Goal: Transaction & Acquisition: Register for event/course

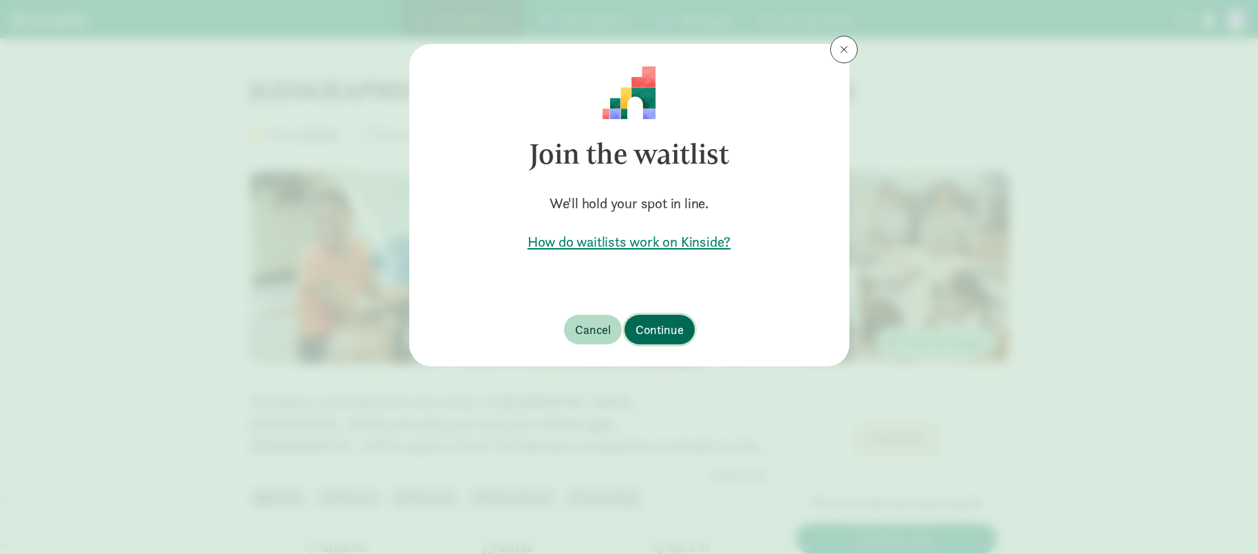
click at [664, 325] on span "Continue" at bounding box center [659, 329] width 48 height 19
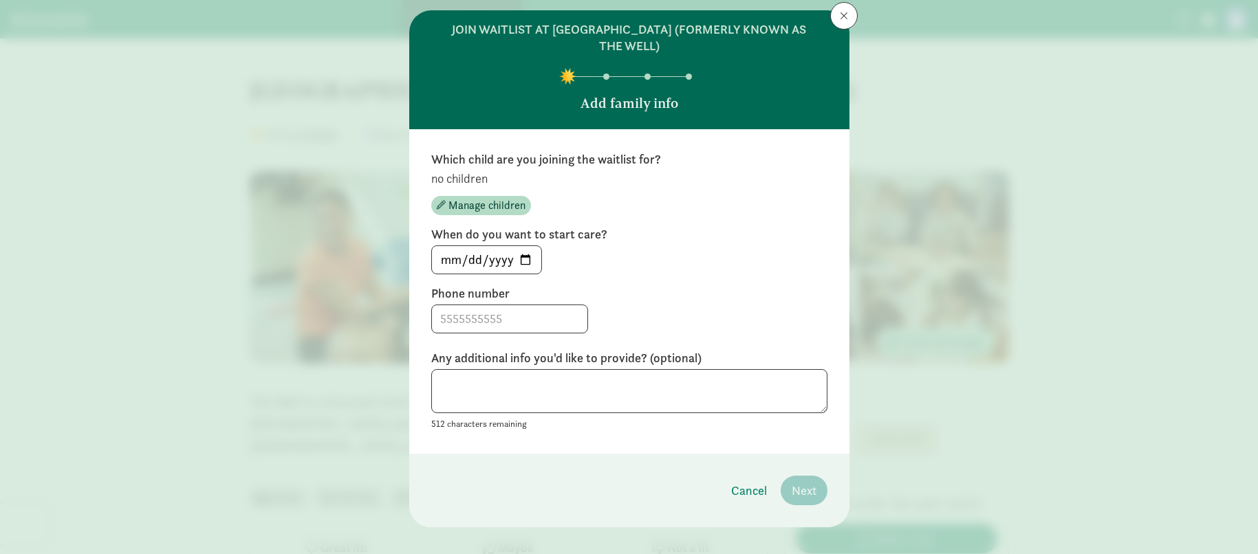
scroll to position [32, 0]
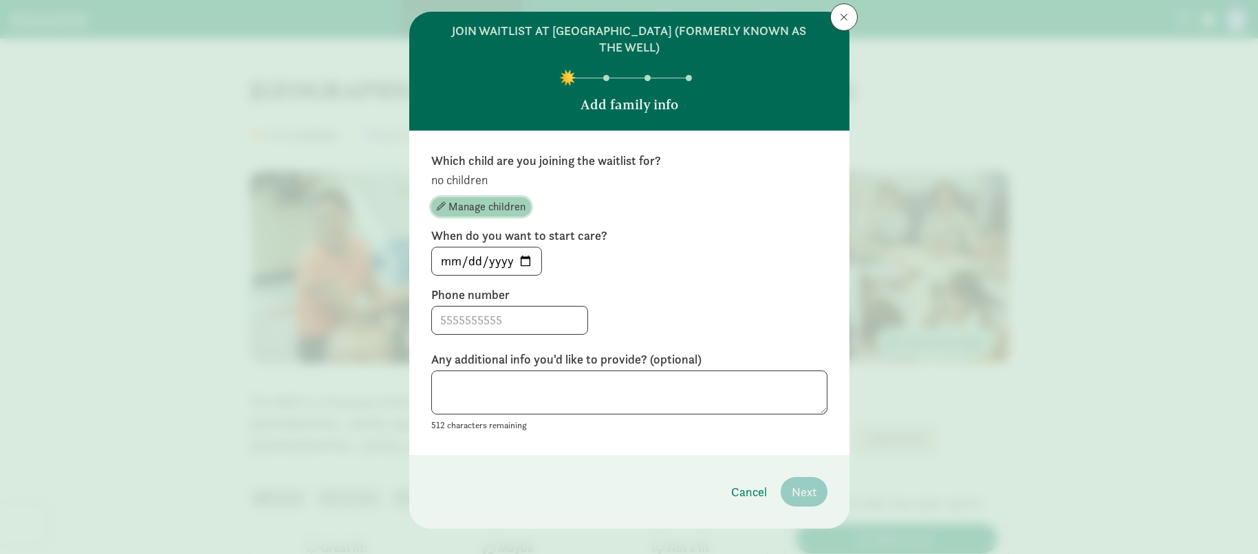
click at [466, 206] on span "Manage children" at bounding box center [486, 207] width 77 height 17
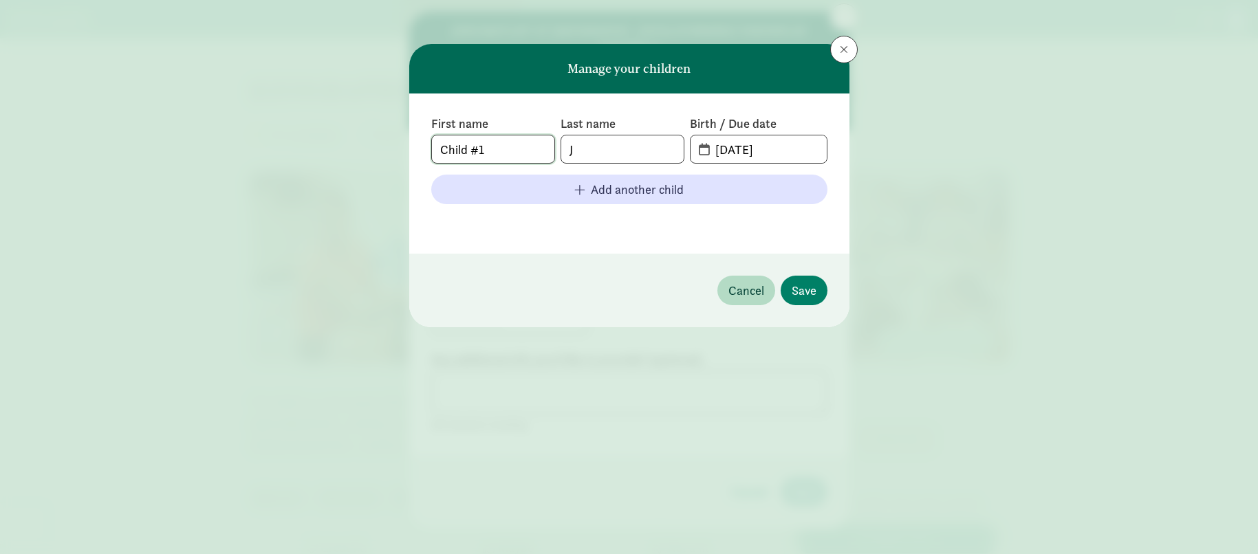
click at [509, 153] on input "Child #1" at bounding box center [493, 149] width 122 height 28
drag, startPoint x: 509, startPoint y: 153, endPoint x: 399, endPoint y: 143, distance: 111.1
click at [398, 143] on div "Manage your children First name Child #1 Last name J Birth / Due date 09-12-202…" at bounding box center [629, 277] width 1258 height 554
type input "Lev"
click at [602, 156] on input "J" at bounding box center [622, 149] width 122 height 28
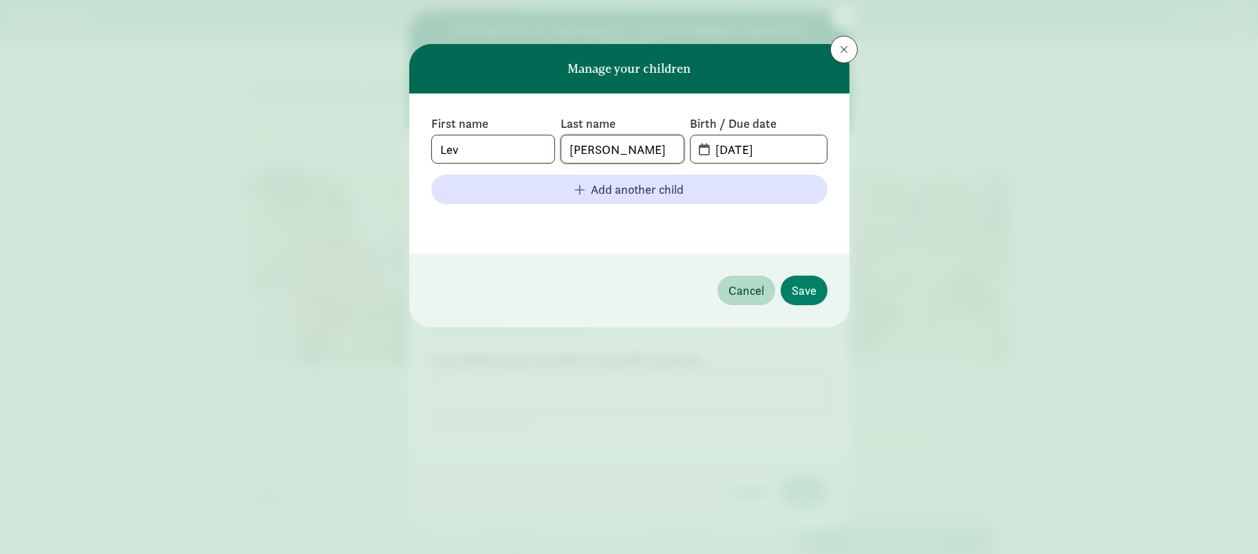
type input "[PERSON_NAME]"
click at [775, 149] on input "09-12-2025" at bounding box center [766, 149] width 119 height 28
drag, startPoint x: 748, startPoint y: 152, endPoint x: 695, endPoint y: 152, distance: 52.9
click at [695, 152] on span "09-12-2025" at bounding box center [757, 149] width 135 height 28
click at [730, 148] on input "09-12-2025" at bounding box center [766, 149] width 119 height 28
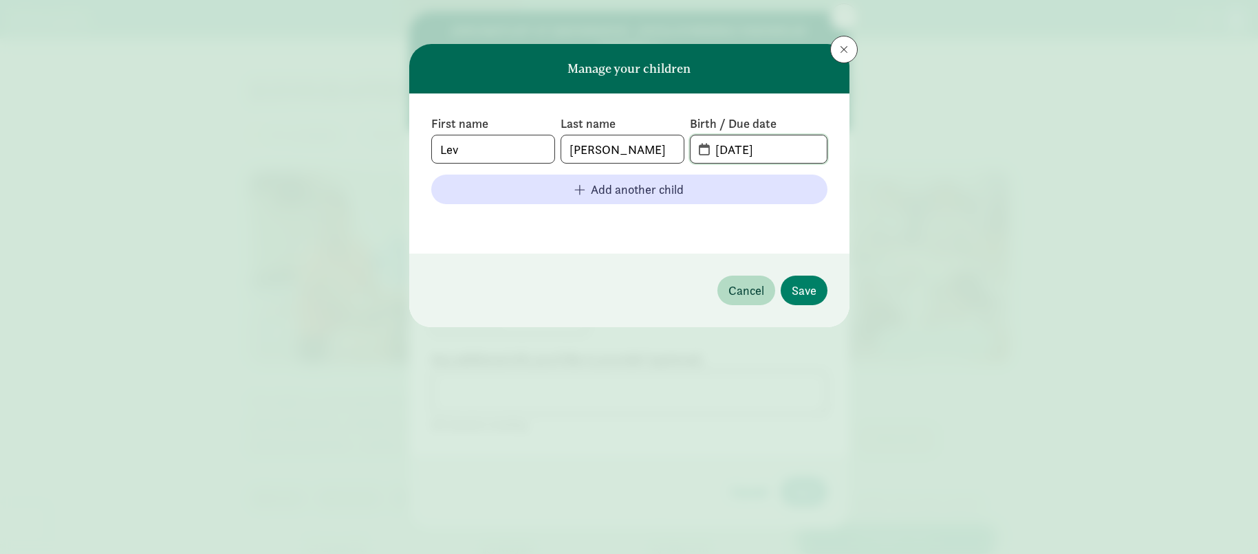
click at [723, 149] on input "09-12-2025" at bounding box center [766, 149] width 119 height 28
click at [725, 149] on input "09-12-2025" at bounding box center [766, 149] width 119 height 28
drag, startPoint x: 767, startPoint y: 144, endPoint x: 774, endPoint y: 149, distance: 8.4
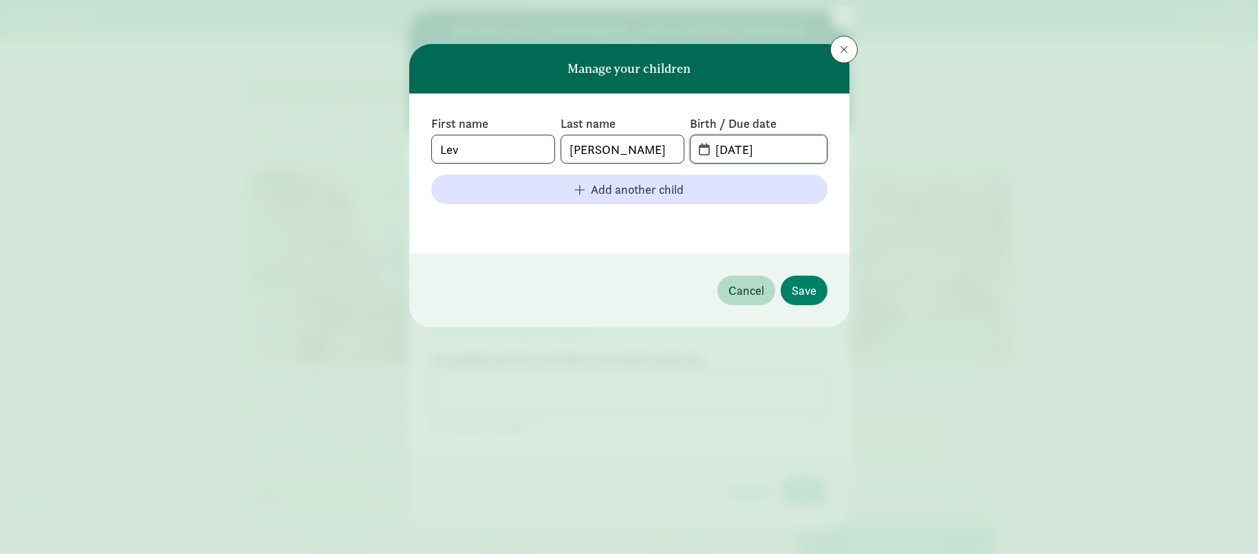
click at [774, 149] on input "05-20-2025" at bounding box center [766, 149] width 119 height 28
drag, startPoint x: 779, startPoint y: 149, endPoint x: 771, endPoint y: 149, distance: 7.6
click at [772, 149] on input "05-20-2025" at bounding box center [766, 149] width 119 height 28
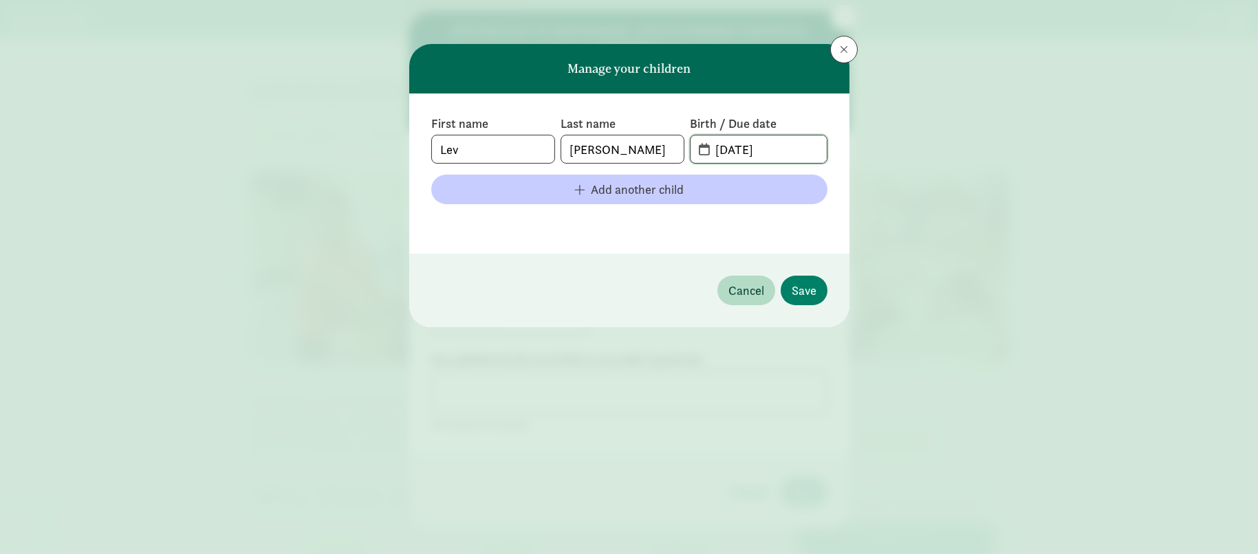
type input "[DATE]"
click at [772, 185] on span "Add another child" at bounding box center [629, 189] width 374 height 19
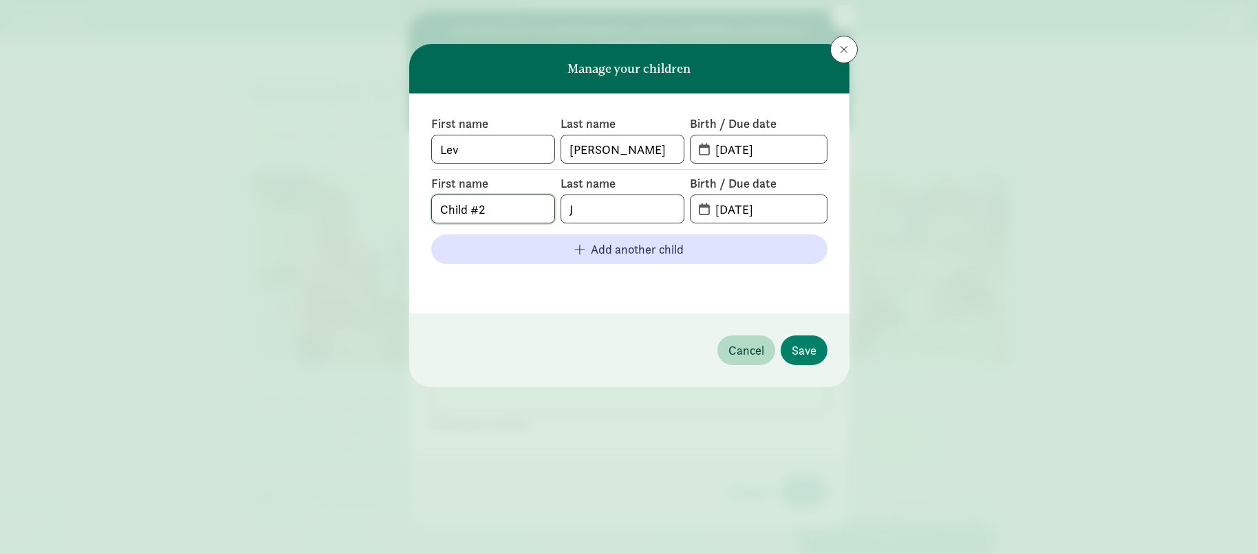
drag, startPoint x: 518, startPoint y: 204, endPoint x: 388, endPoint y: 207, distance: 130.0
click at [388, 208] on div "Manage your children First name Lev Last name Javaheri Birth / Due date 05-20-2…" at bounding box center [629, 277] width 1258 height 554
type input "[PERSON_NAME]"
type input "[DATE]"
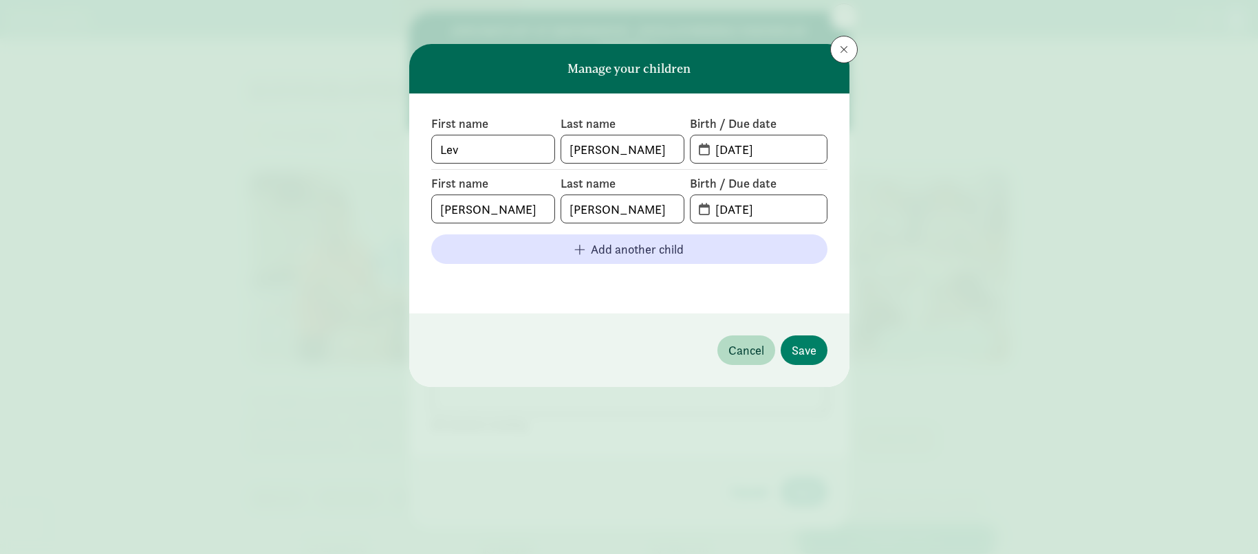
click at [485, 287] on footer at bounding box center [629, 283] width 396 height 17
click at [813, 348] on span "Save" at bounding box center [803, 350] width 25 height 19
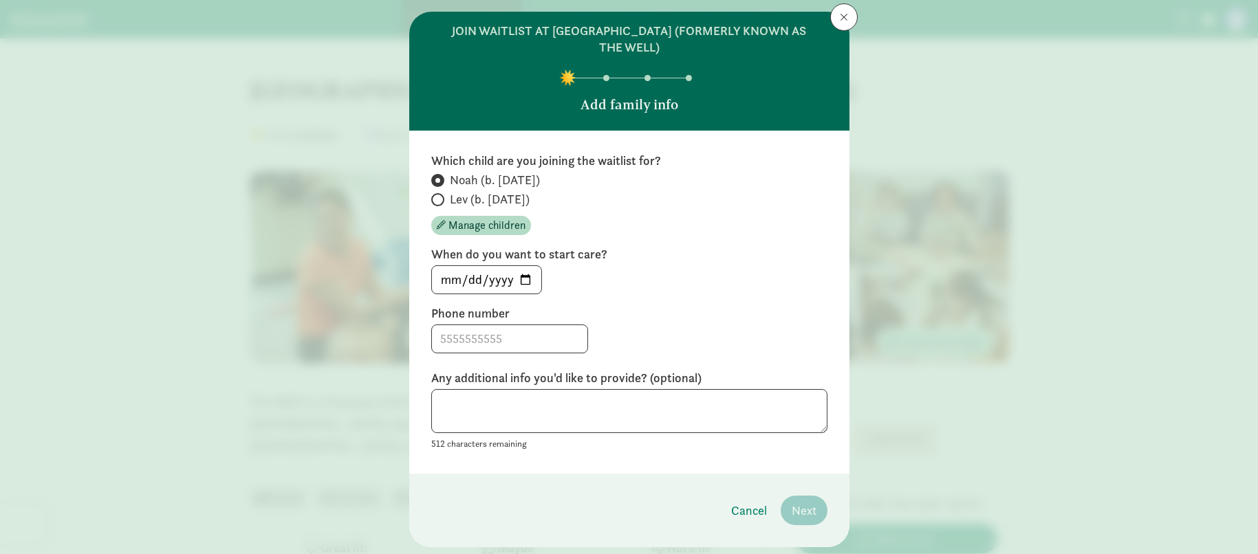
click at [439, 199] on span at bounding box center [437, 199] width 13 height 13
click at [439, 199] on input "Lev (b. [DATE])" at bounding box center [435, 199] width 9 height 9
radio input "true"
click at [433, 178] on input "Noah (b. September 2025)" at bounding box center [435, 180] width 9 height 9
radio input "true"
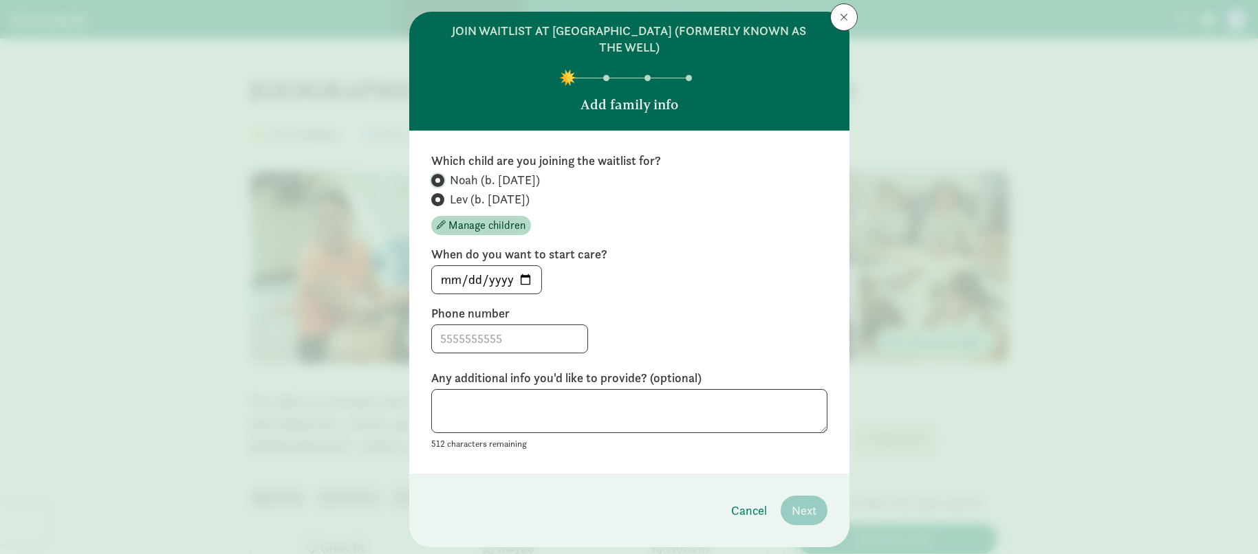
radio input "false"
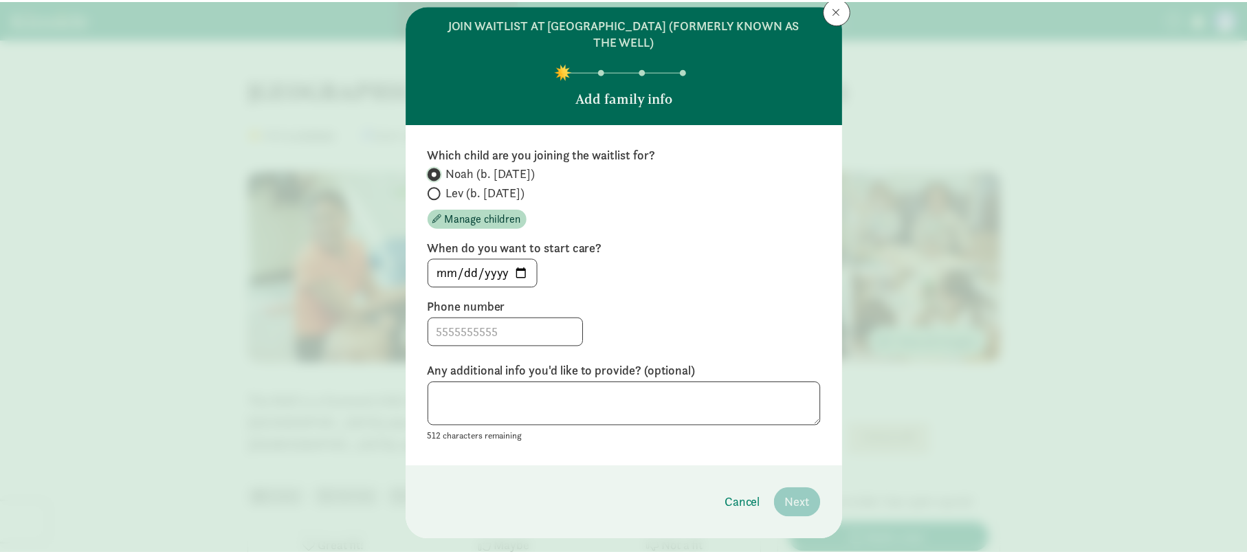
scroll to position [53, 0]
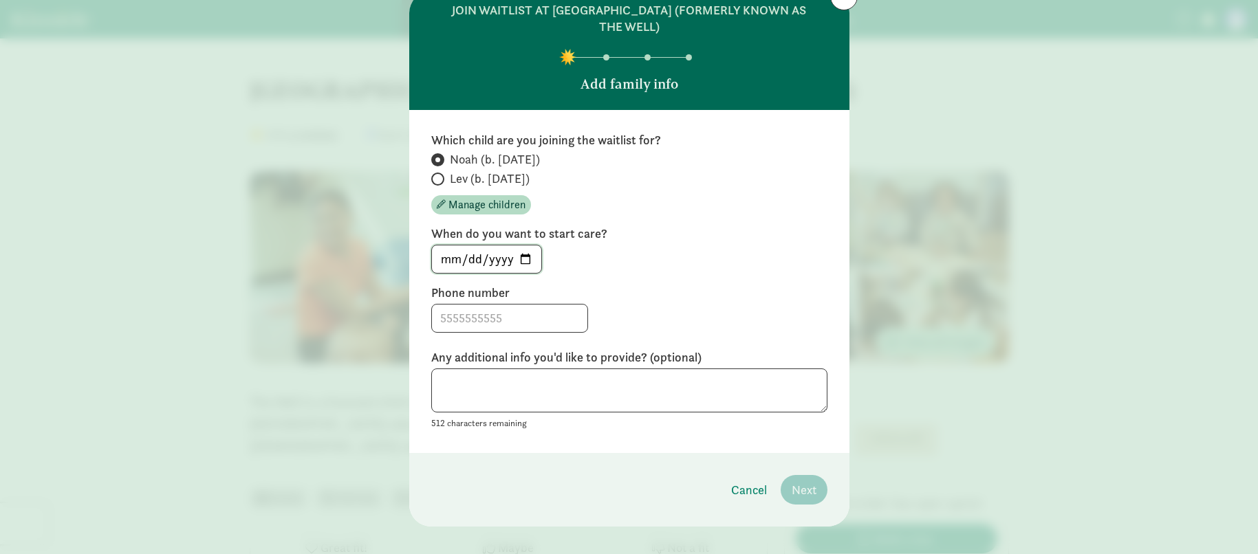
click at [512, 263] on input "[DATE]" at bounding box center [486, 259] width 109 height 28
click at [520, 258] on input "[DATE]" at bounding box center [486, 259] width 109 height 28
type input "[DATE]"
click at [530, 315] on input at bounding box center [509, 319] width 155 height 28
type input "[PHONE_NUMBER]"
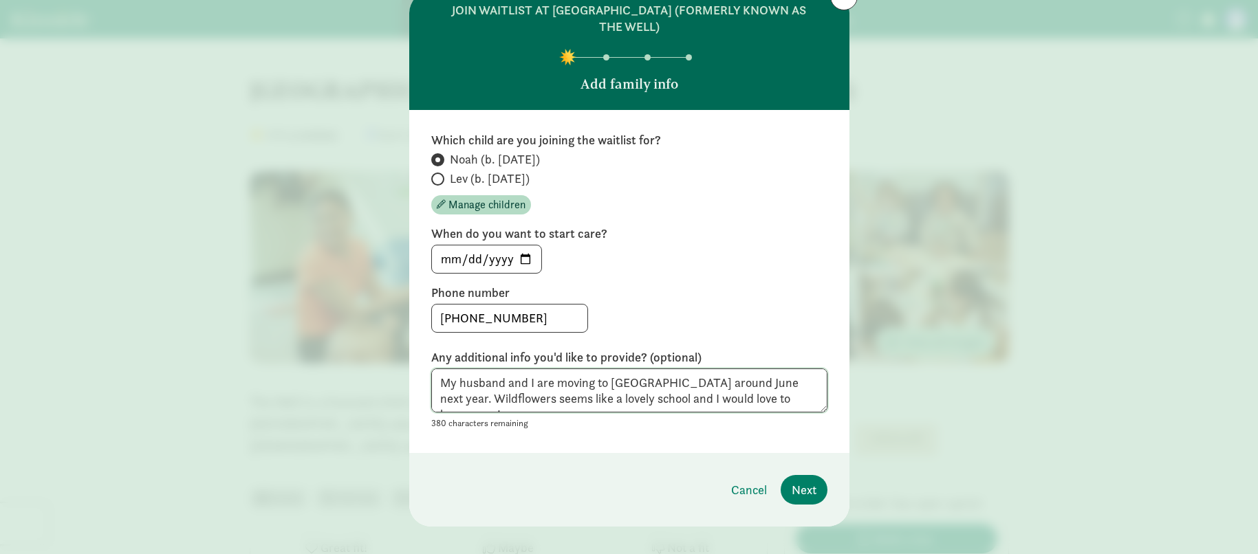
drag, startPoint x: 800, startPoint y: 397, endPoint x: 216, endPoint y: 349, distance: 585.8
click at [207, 347] on div "join waitlist at Wildflowers Learning Center (formerly known as The Well) Add f…" at bounding box center [629, 277] width 1258 height 554
type textarea "My husband and I are moving to [GEOGRAPHIC_DATA] around June next year. Wildflo…"
click at [814, 492] on button "Next" at bounding box center [803, 490] width 47 height 30
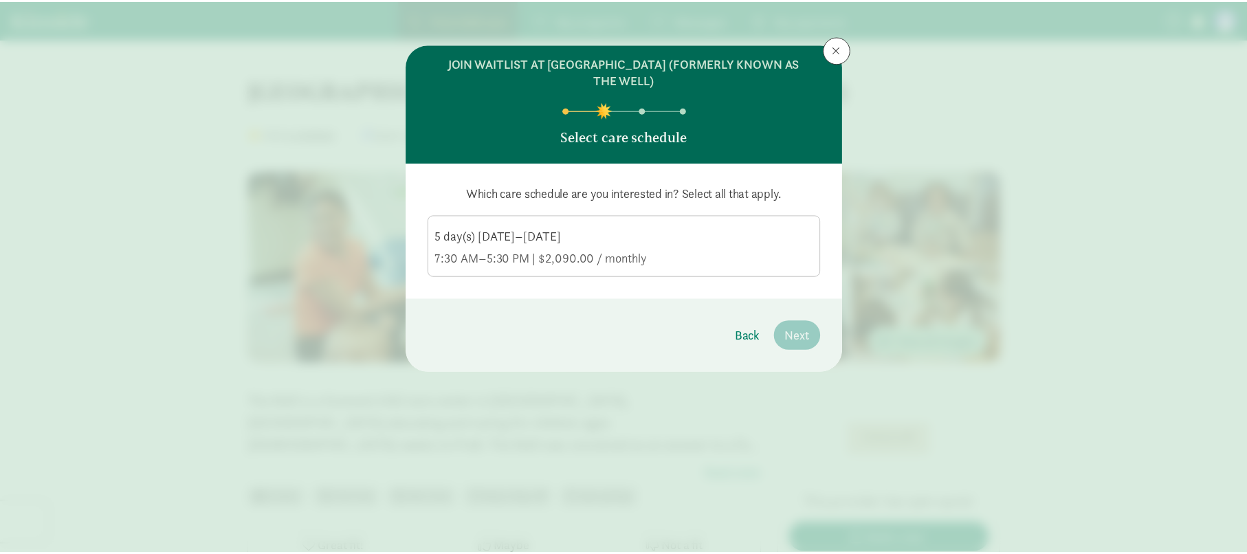
scroll to position [0, 0]
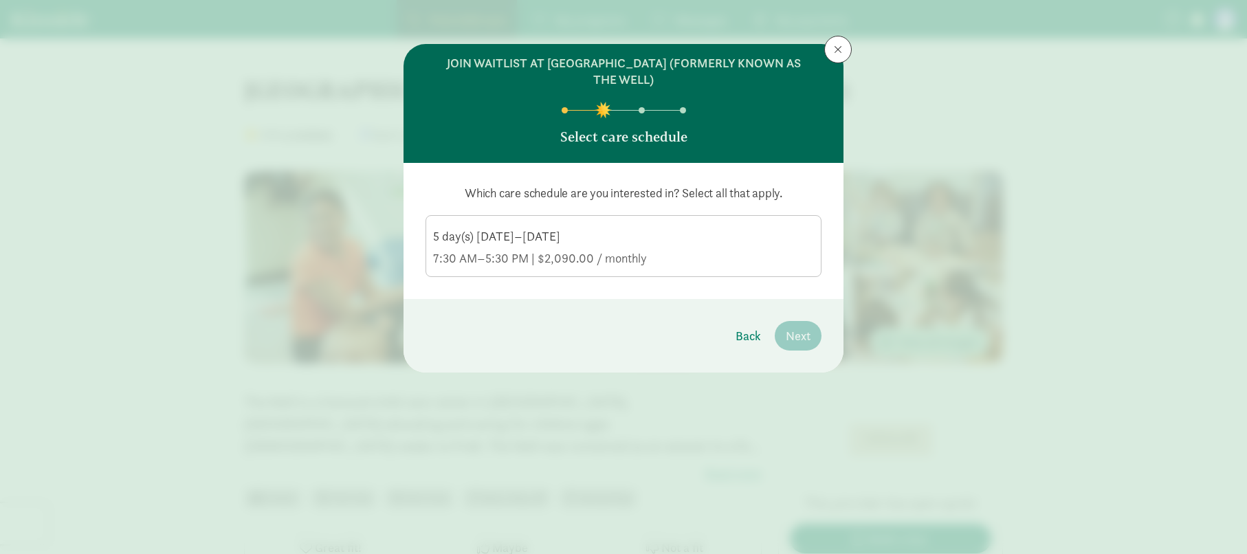
click at [551, 254] on div "7:30 AM–5:30 PM | $2,090.00 / monthly" at bounding box center [623, 258] width 381 height 17
click at [0, 0] on input "5 day(s) Monday–Friday 7:30 AM–5:30 PM | $2,090.00 / monthly" at bounding box center [0, 0] width 0 height 0
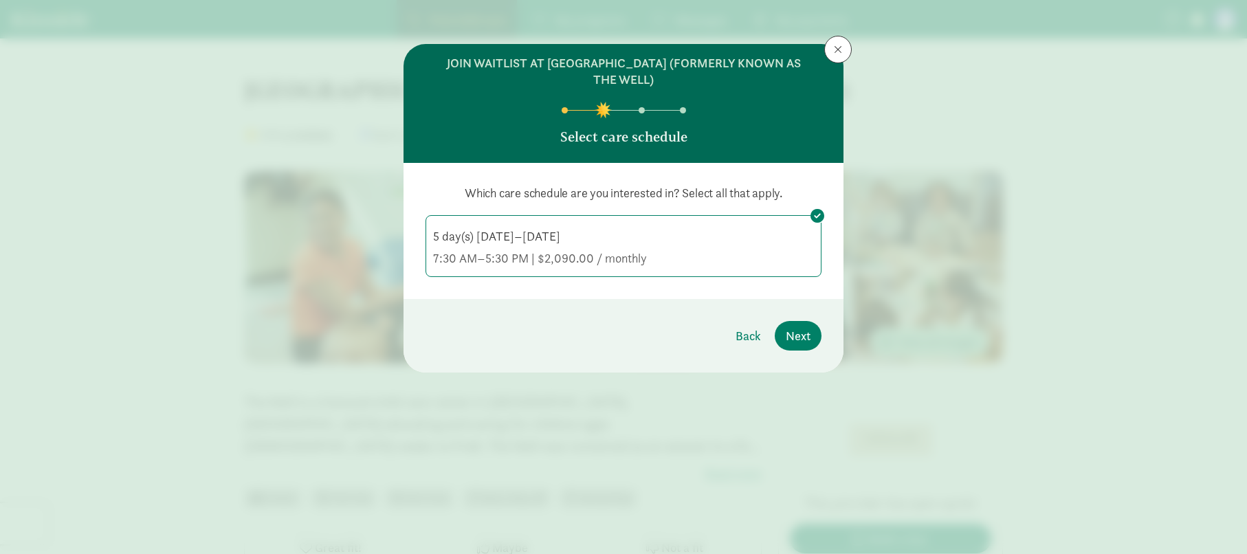
click at [618, 232] on div "5 day(s) [DATE]–[DATE]" at bounding box center [623, 236] width 381 height 17
click at [0, 0] on input "5 day(s) Monday–Friday 7:30 AM–5:30 PM | $2,090.00 / monthly" at bounding box center [0, 0] width 0 height 0
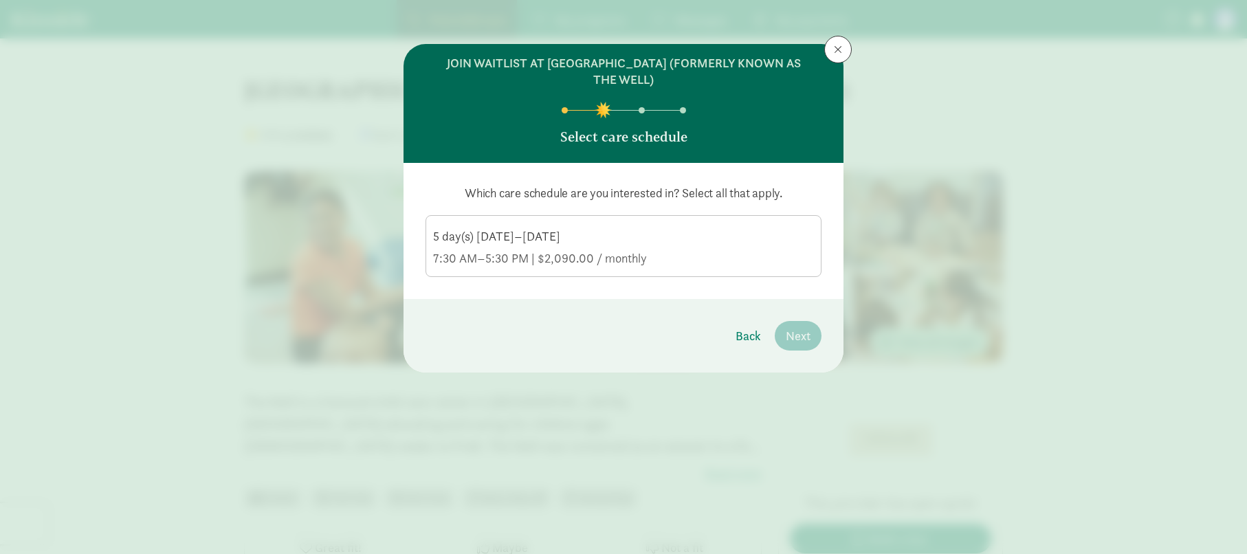
click at [538, 245] on div "5 day(s) Monday–Friday 7:30 AM–5:30 PM | $2,090.00 / monthly" at bounding box center [623, 247] width 381 height 39
click at [0, 0] on input "5 day(s) Monday–Friday 7:30 AM–5:30 PM | $2,090.00 / monthly" at bounding box center [0, 0] width 0 height 0
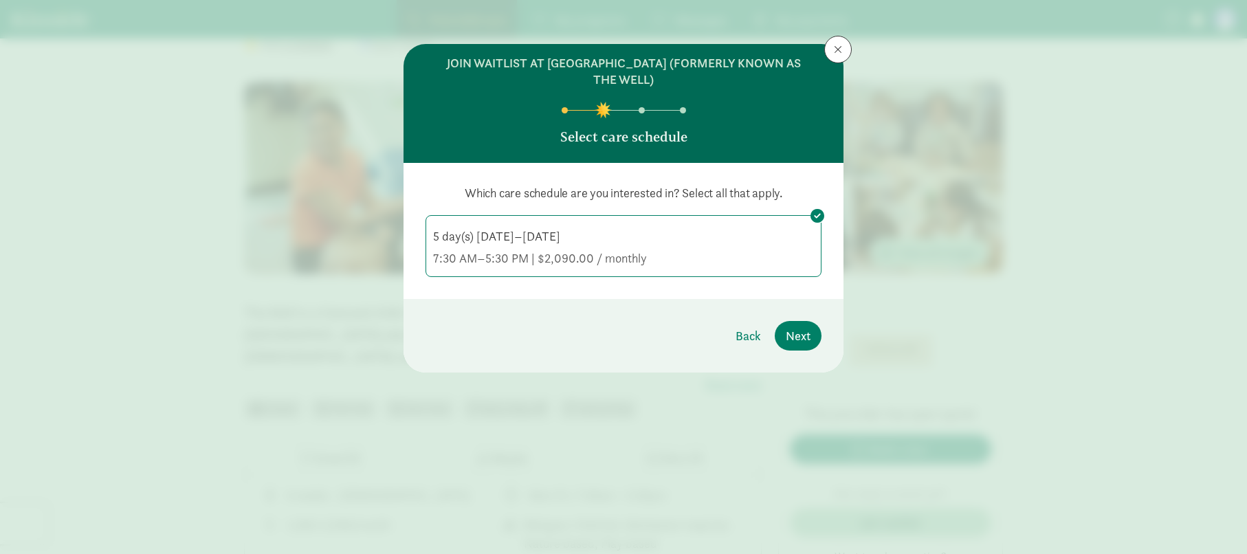
scroll to position [127, 0]
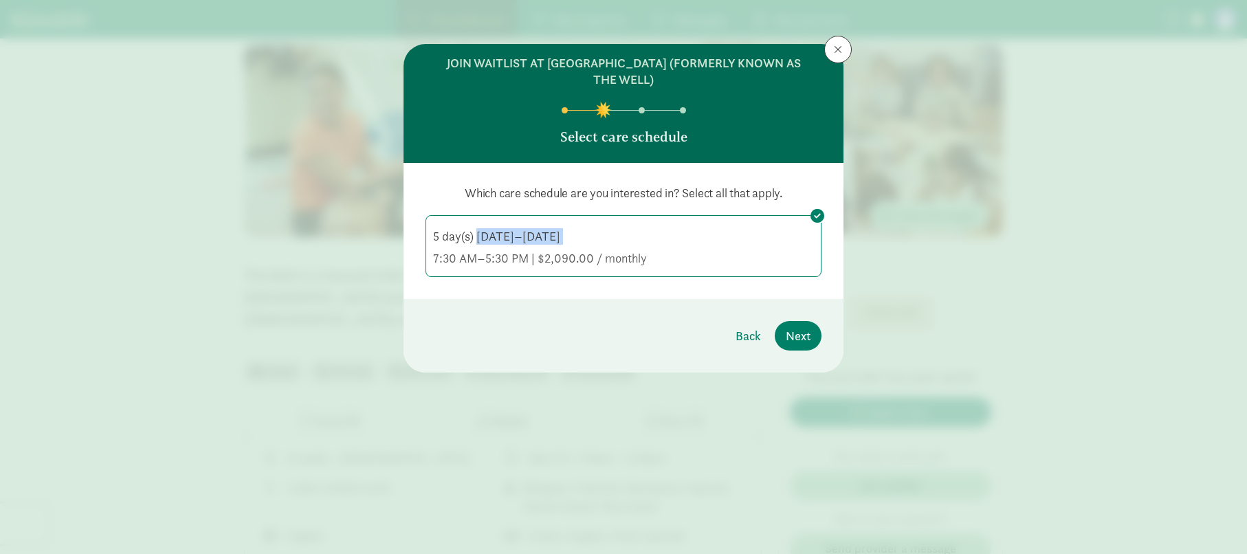
drag, startPoint x: 736, startPoint y: 248, endPoint x: 486, endPoint y: 239, distance: 250.5
click at [478, 238] on div "5 day(s) Monday–Friday 7:30 AM–5:30 PM | $2,090.00 / monthly" at bounding box center [623, 247] width 381 height 39
click at [587, 249] on div "5 day(s) Monday–Friday 7:30 AM–5:30 PM | $2,090.00 / monthly" at bounding box center [623, 247] width 381 height 39
click at [0, 0] on input "5 day(s) Monday–Friday 7:30 AM–5:30 PM | $2,090.00 / monthly" at bounding box center [0, 0] width 0 height 0
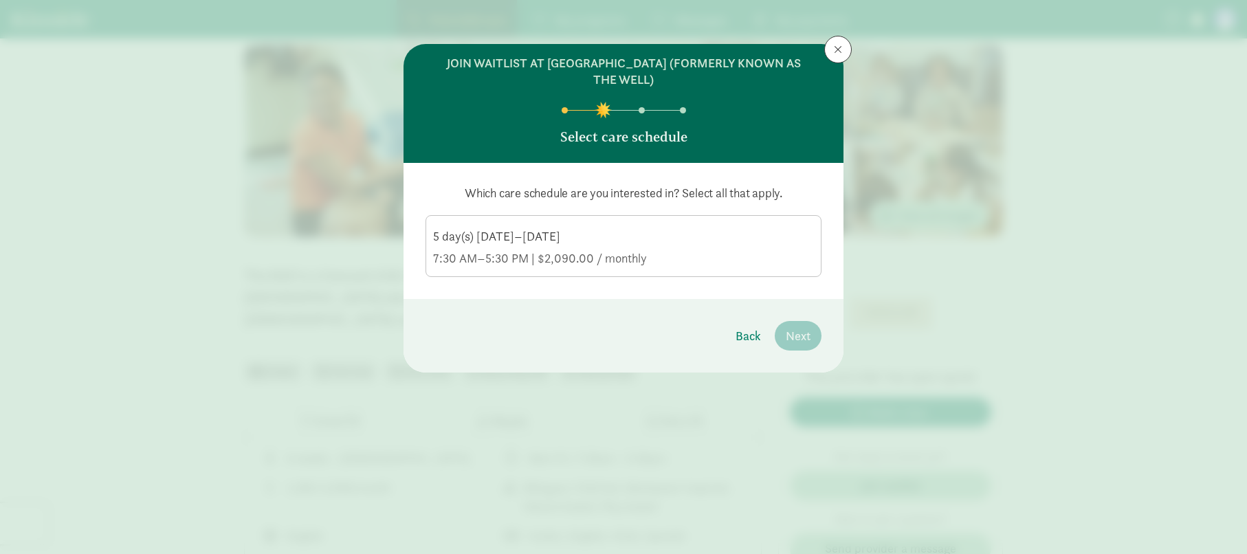
click at [571, 239] on div "5 day(s) [DATE]–[DATE]" at bounding box center [623, 236] width 381 height 17
click at [0, 0] on input "5 day(s) Monday–Friday 7:30 AM–5:30 PM | $2,090.00 / monthly" at bounding box center [0, 0] width 0 height 0
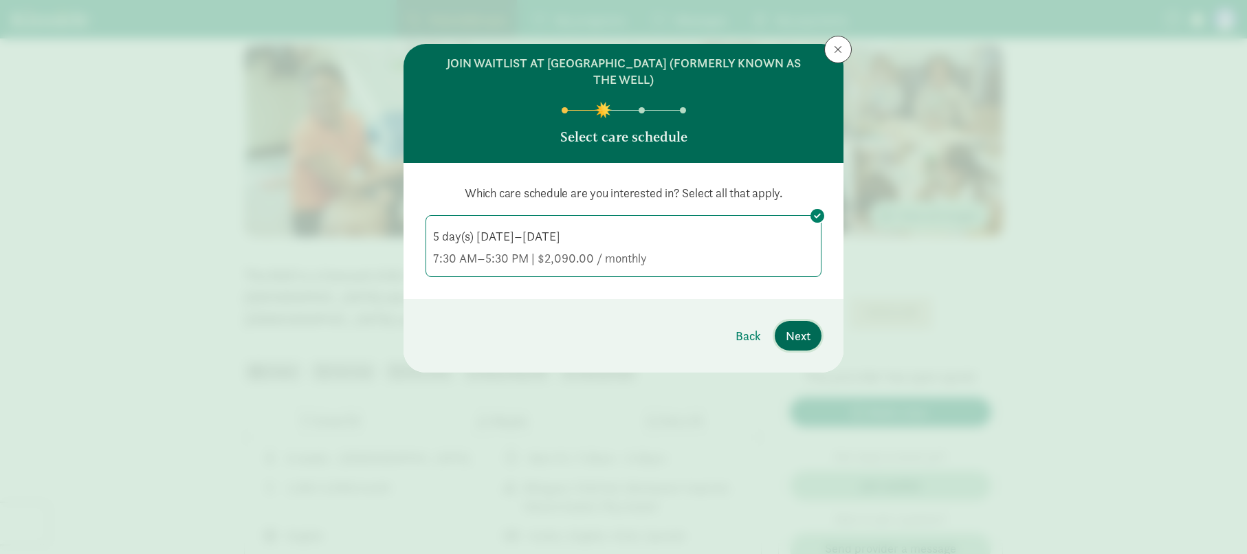
click at [809, 337] on span "Next" at bounding box center [798, 336] width 25 height 19
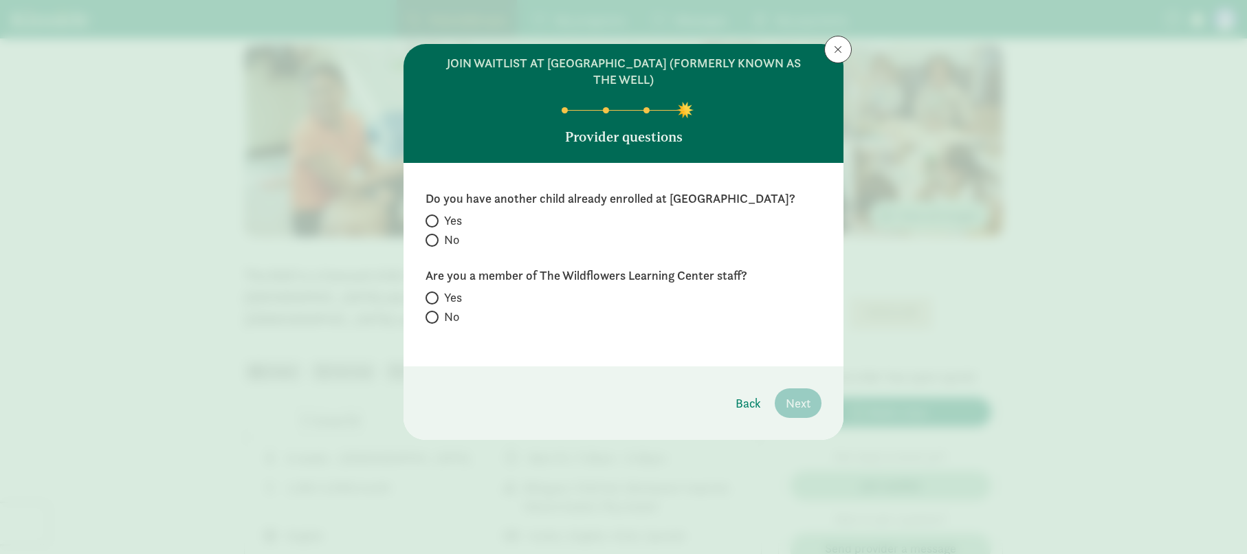
click at [431, 247] on span at bounding box center [432, 240] width 13 height 13
click at [431, 245] on input "No" at bounding box center [430, 240] width 9 height 9
radio input "true"
click at [436, 324] on span at bounding box center [432, 317] width 13 height 13
click at [435, 322] on input "No" at bounding box center [430, 317] width 9 height 9
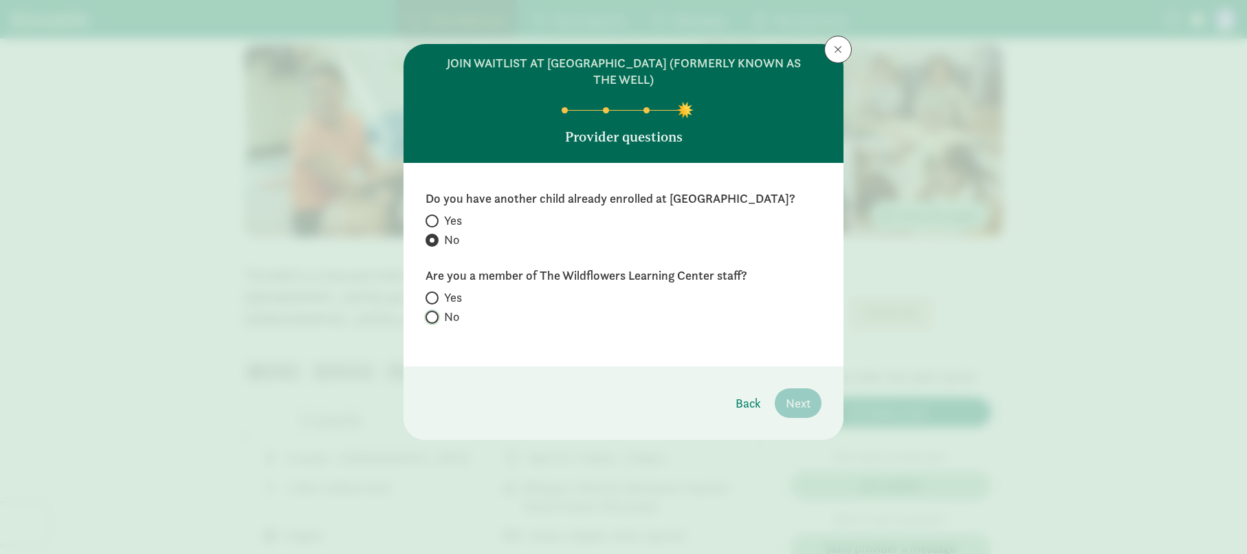
radio input "true"
click at [793, 413] on span "Next" at bounding box center [798, 403] width 25 height 19
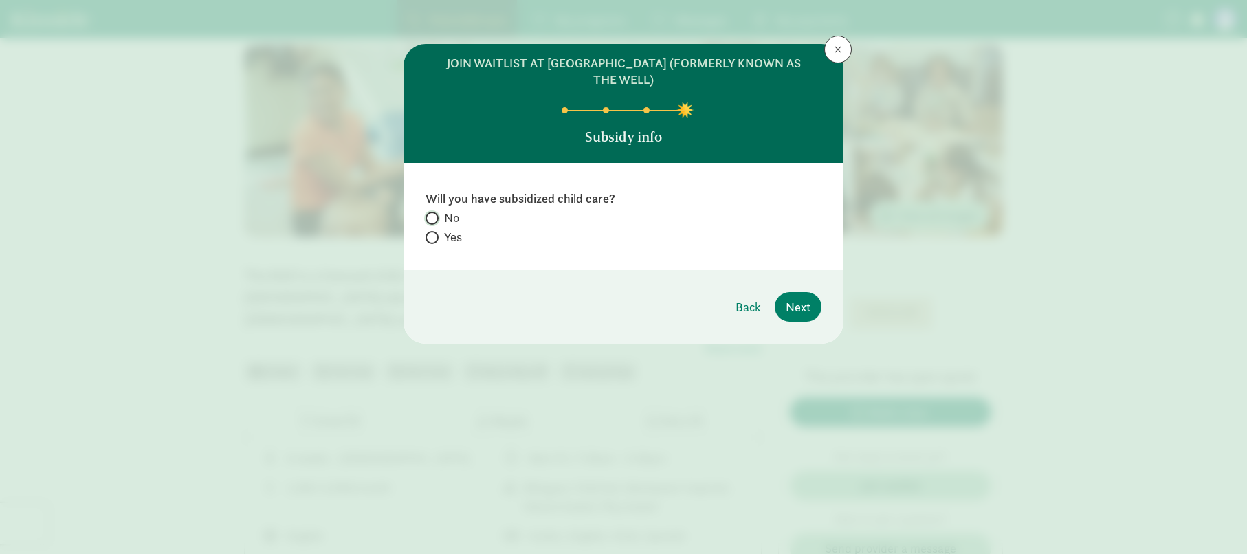
click at [431, 219] on input "No" at bounding box center [430, 218] width 9 height 9
radio input "true"
click at [809, 300] on span "Next" at bounding box center [798, 307] width 25 height 19
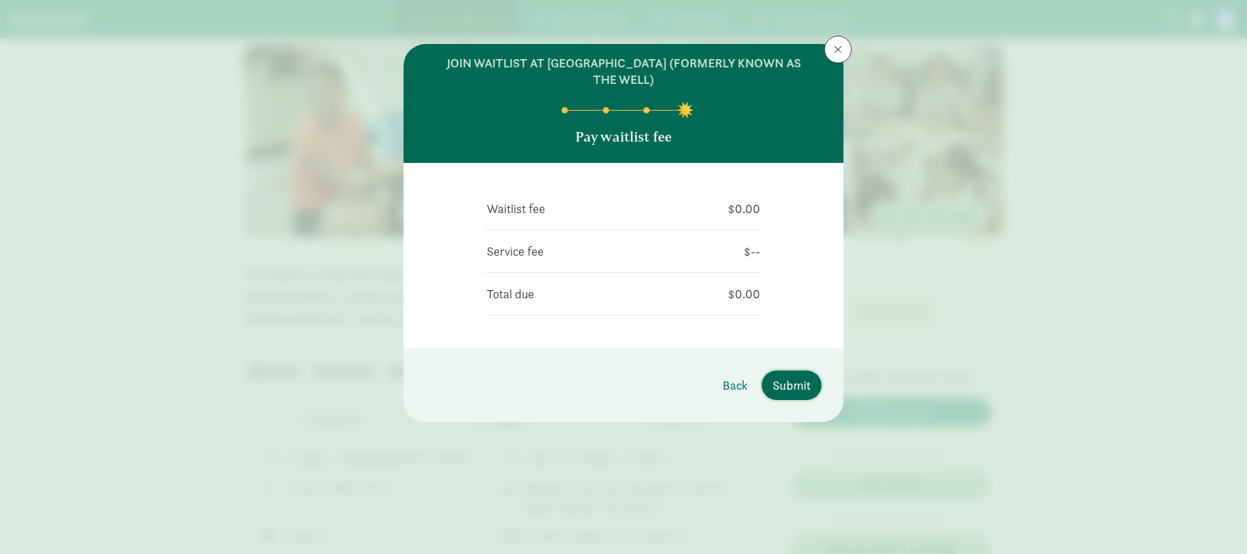
click at [786, 388] on span "Submit" at bounding box center [792, 385] width 38 height 19
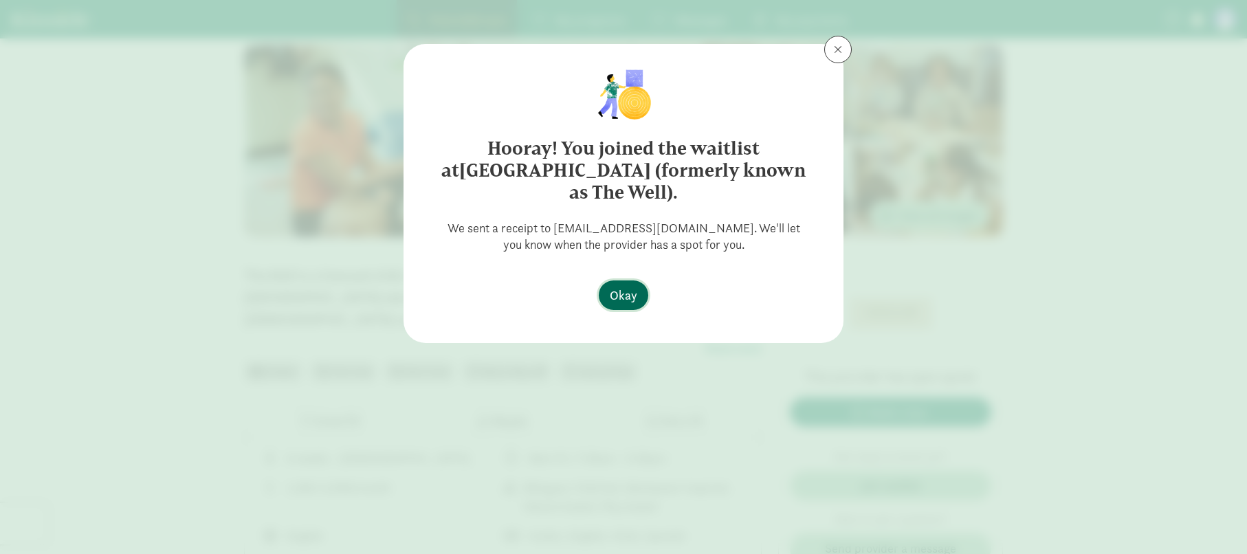
click at [622, 298] on span "Okay" at bounding box center [624, 295] width 28 height 19
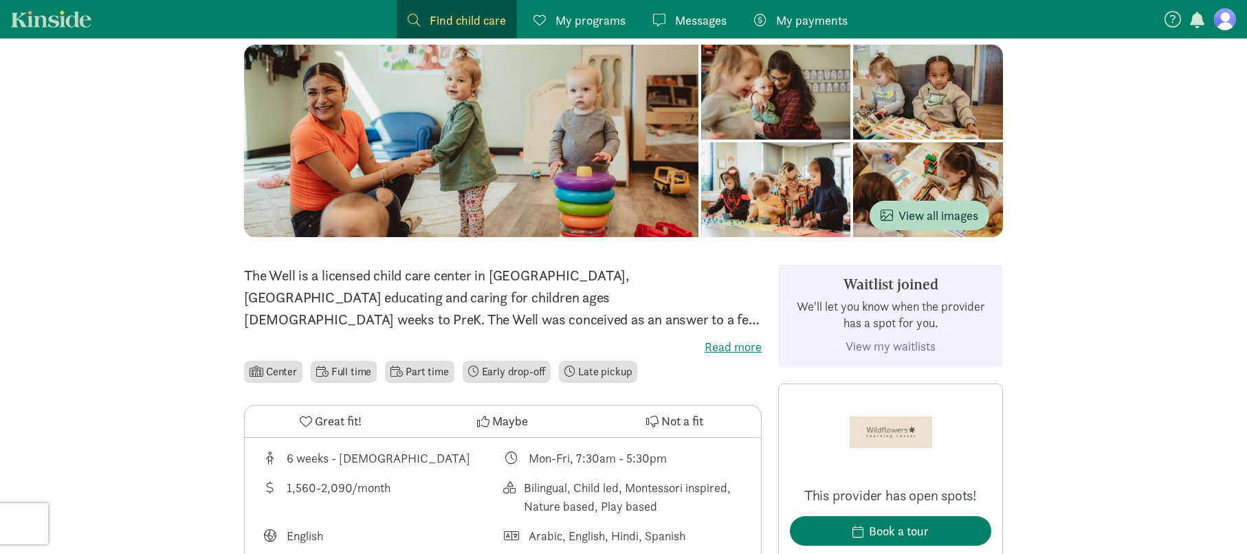
click at [1222, 26] on figure at bounding box center [1225, 19] width 22 height 22
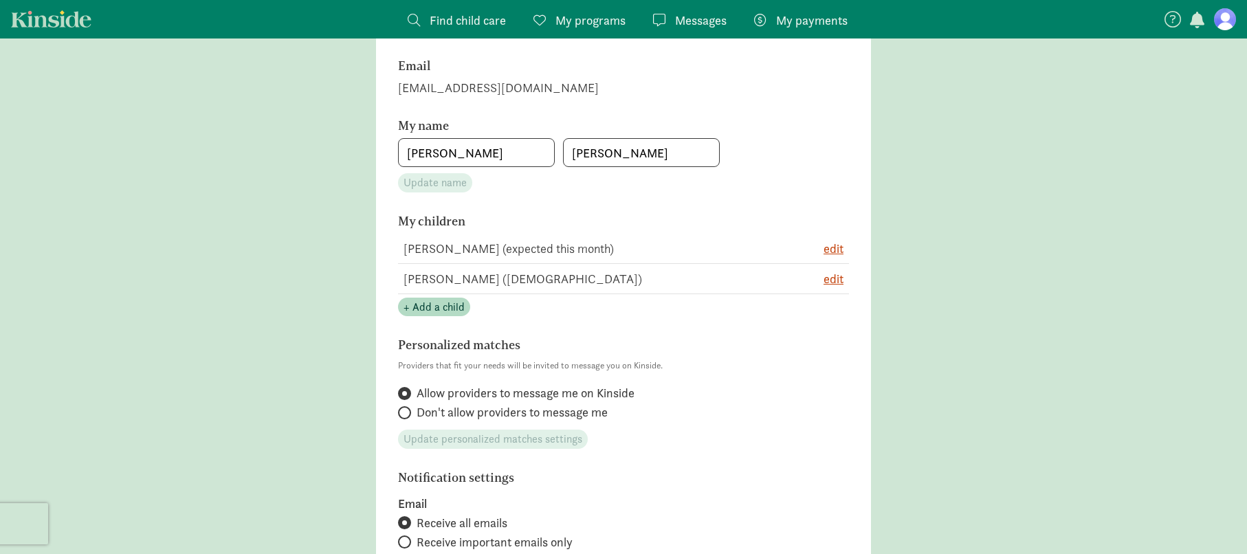
scroll to position [181, 0]
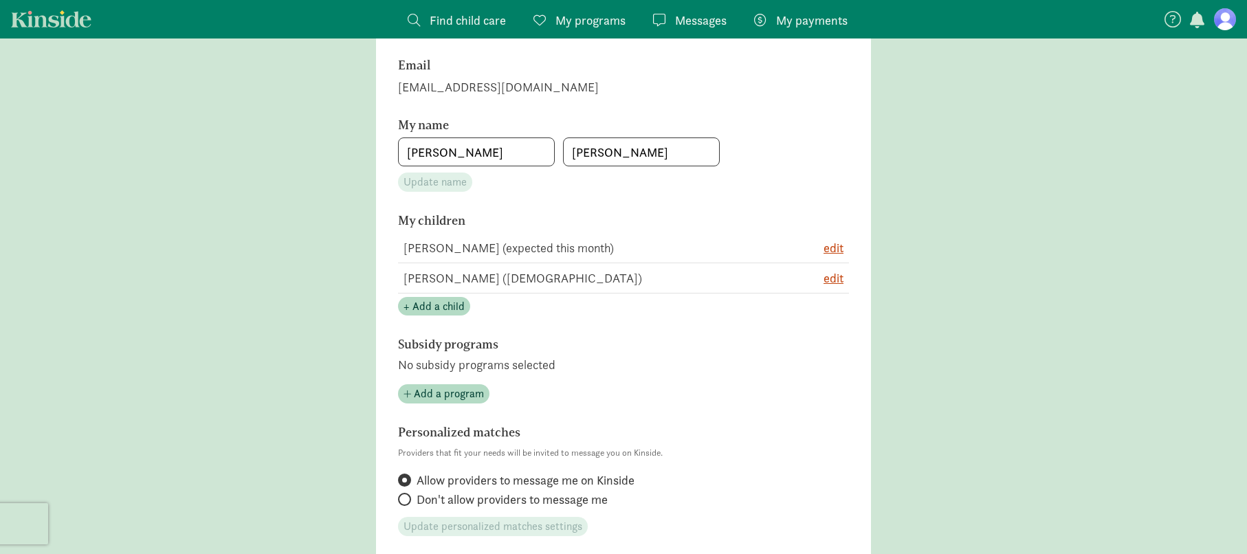
click at [541, 245] on td "Noah Javaheri (expected this month)" at bounding box center [589, 248] width 382 height 30
click at [833, 246] on span "edit" at bounding box center [834, 248] width 20 height 19
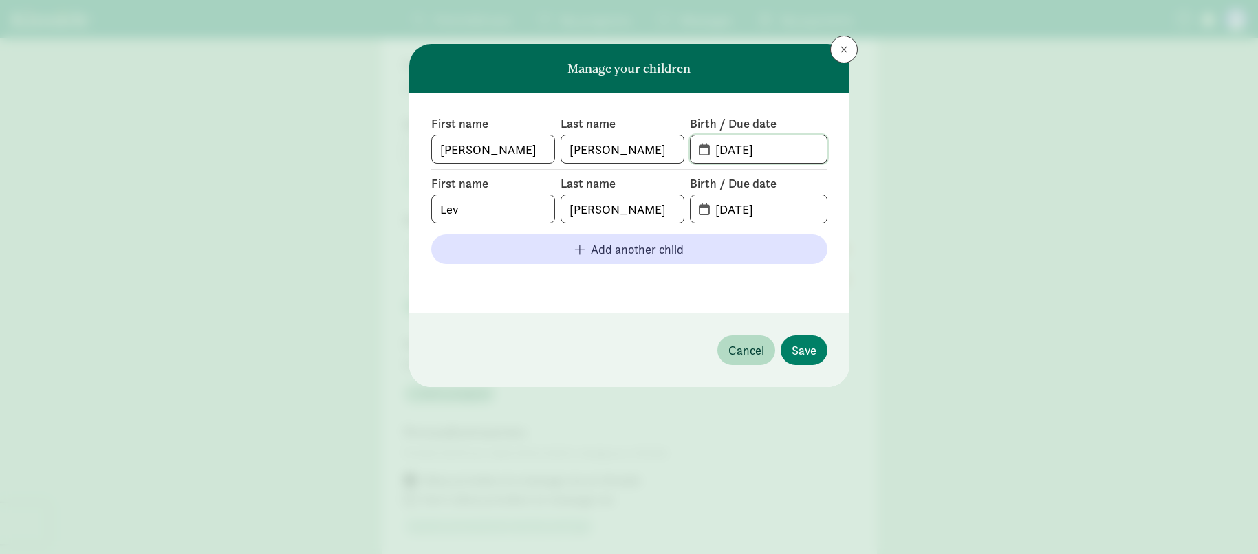
click at [770, 153] on input "09-12-2025" at bounding box center [766, 149] width 119 height 28
click at [771, 151] on input "09-12-2022" at bounding box center [766, 149] width 119 height 28
type input "09-12-2024"
click at [800, 348] on span "Save" at bounding box center [803, 350] width 25 height 19
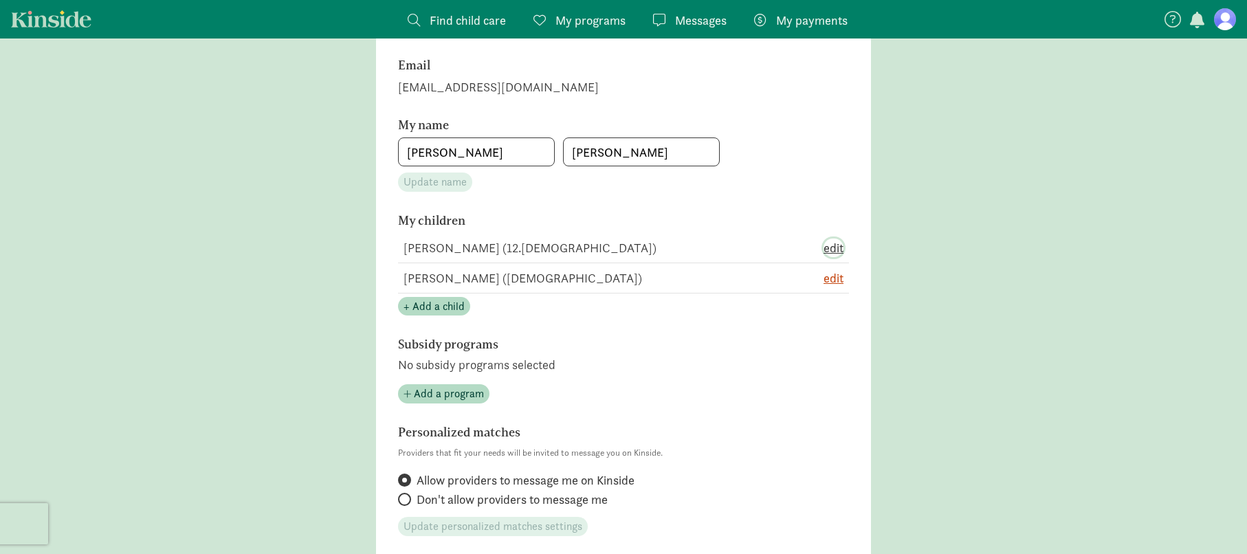
click at [834, 248] on span "edit" at bounding box center [834, 248] width 20 height 19
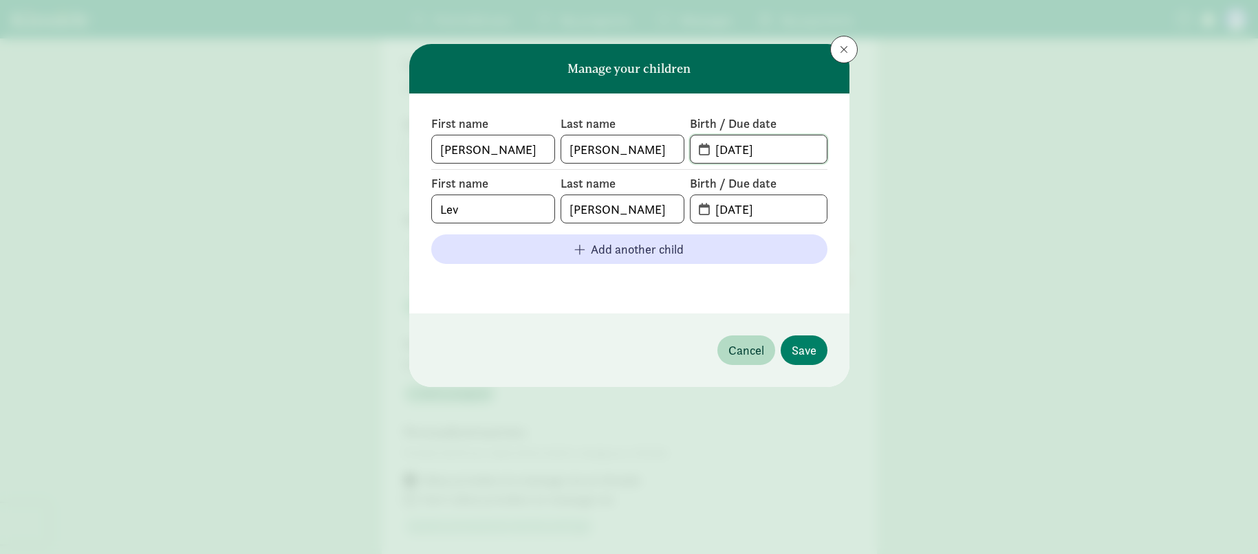
click at [726, 154] on input "09-12-2024" at bounding box center [766, 149] width 119 height 28
drag, startPoint x: 734, startPoint y: 151, endPoint x: 743, endPoint y: 151, distance: 8.3
click at [743, 151] on input "05-12-2024" at bounding box center [766, 149] width 119 height 28
type input "[DATE]"
click at [817, 352] on button "Save" at bounding box center [803, 351] width 47 height 30
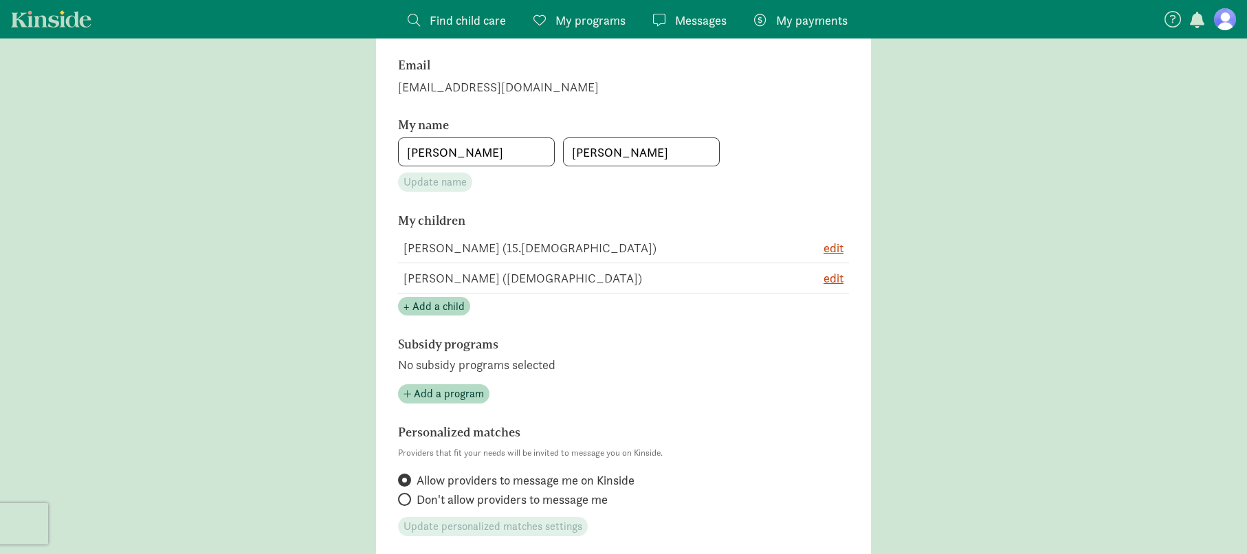
click at [454, 278] on td "Lev Javaheri (4 years old)" at bounding box center [589, 278] width 382 height 30
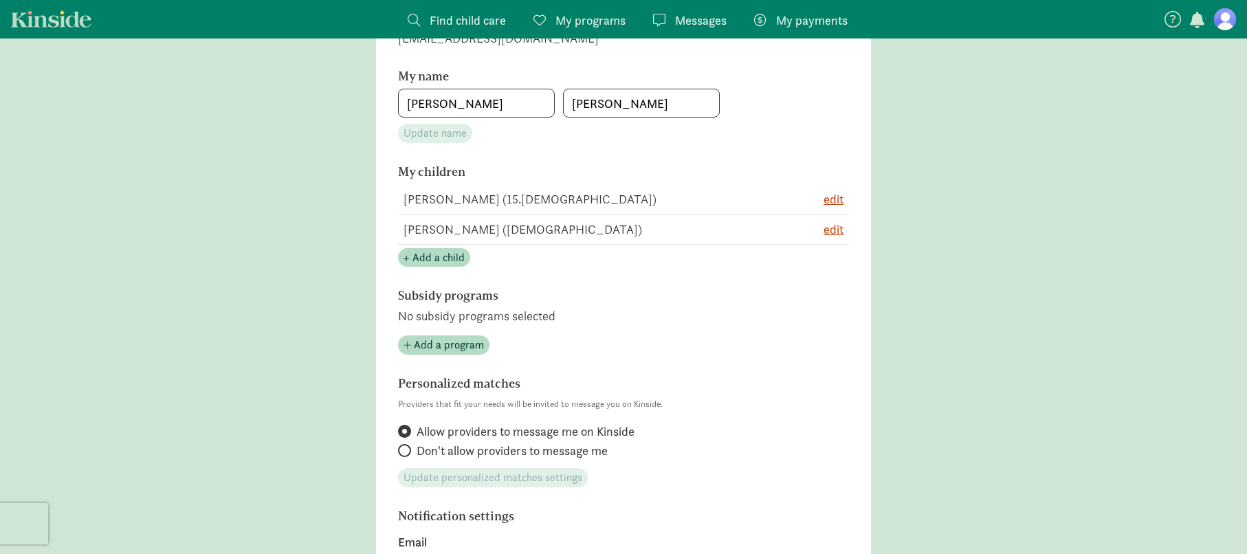
scroll to position [0, 0]
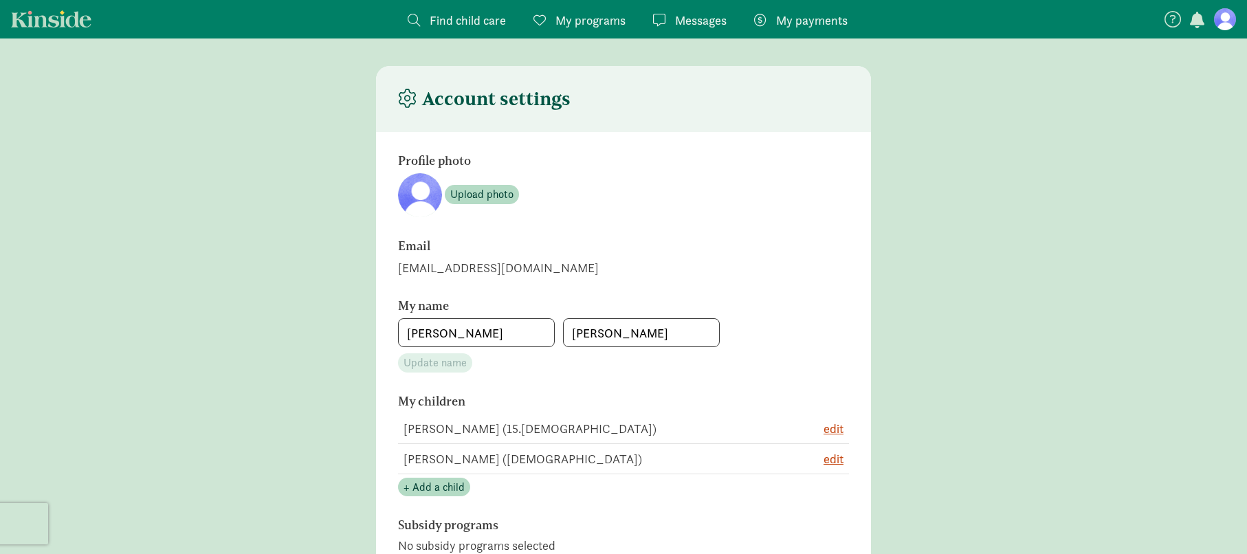
click at [471, 23] on span "Find child care" at bounding box center [468, 20] width 76 height 19
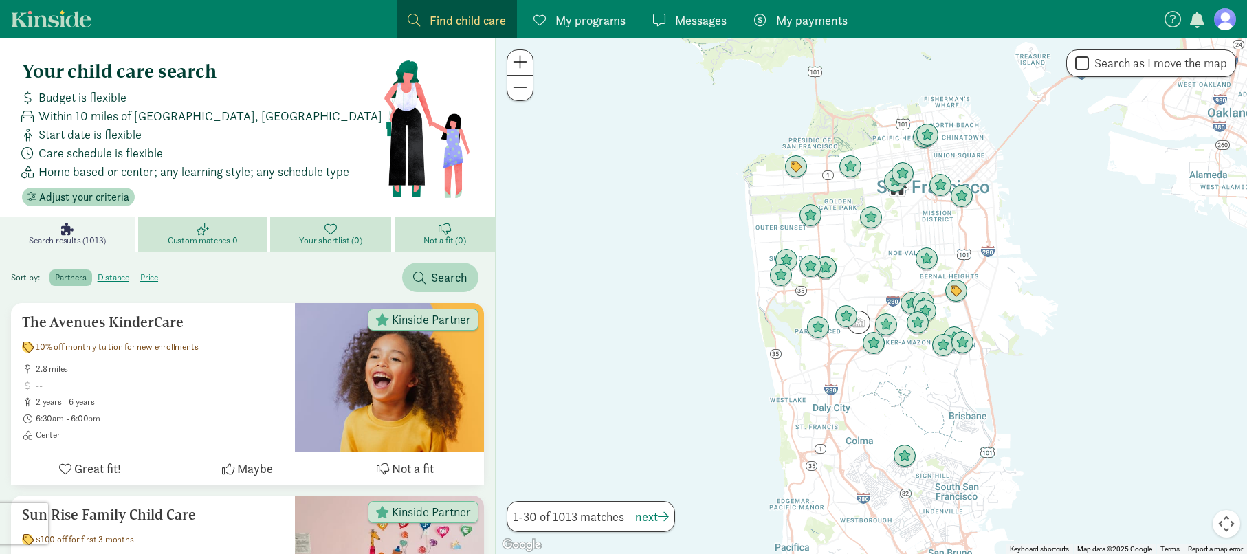
click at [589, 30] on link "My programs Programs" at bounding box center [580, 19] width 114 height 39
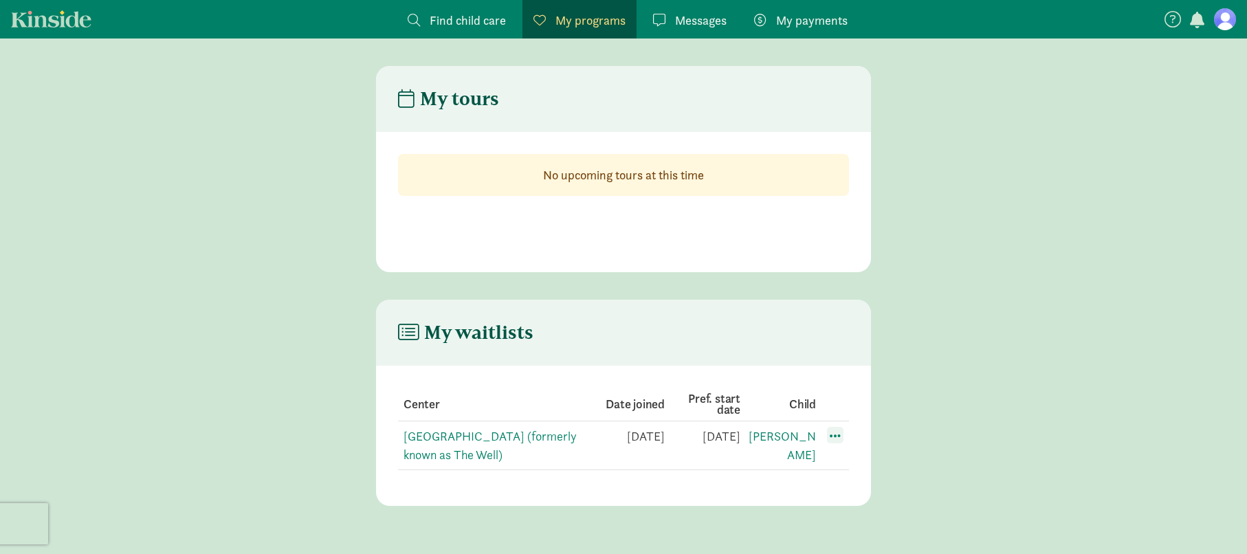
click at [829, 433] on span at bounding box center [835, 435] width 17 height 17
click at [843, 460] on div "Edit preferences" at bounding box center [884, 466] width 124 height 30
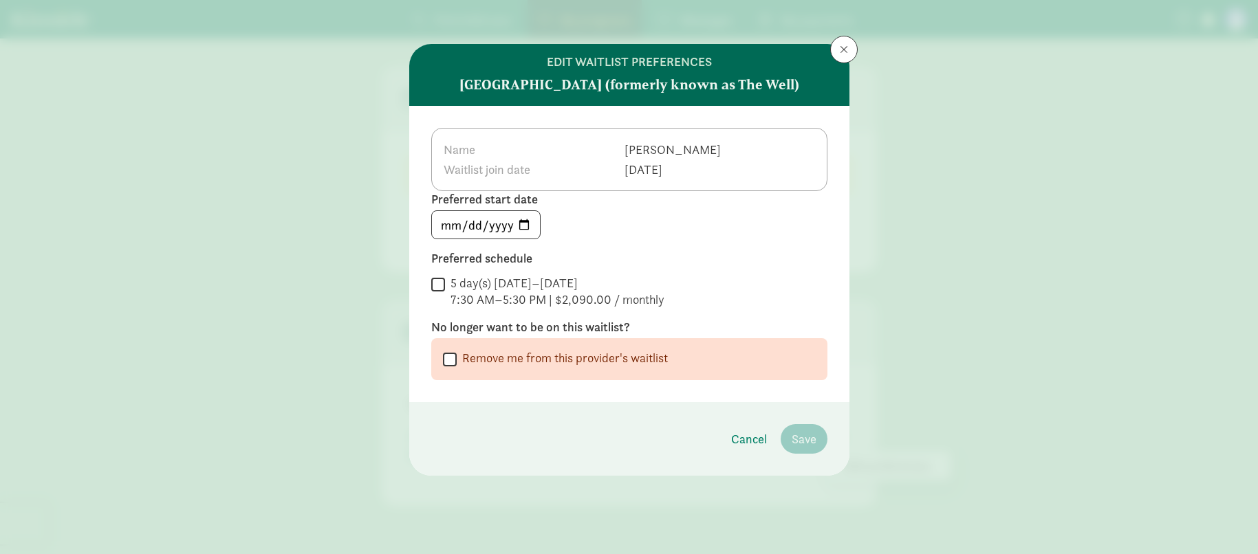
click at [446, 289] on label "5 day(s) Monday–Friday 7:30 AM–5:30 PM | $2,090.00 / monthly" at bounding box center [554, 291] width 219 height 33
click at [445, 289] on input "5 day(s) Monday–Friday 7:30 AM–5:30 PM | $2,090.00 / monthly" at bounding box center [438, 284] width 14 height 19
checkbox input "true"
click at [521, 182] on div "Name Noah Waitlist join date Sep 12, 2025" at bounding box center [629, 159] width 396 height 63
click at [792, 442] on span "Save" at bounding box center [803, 439] width 25 height 19
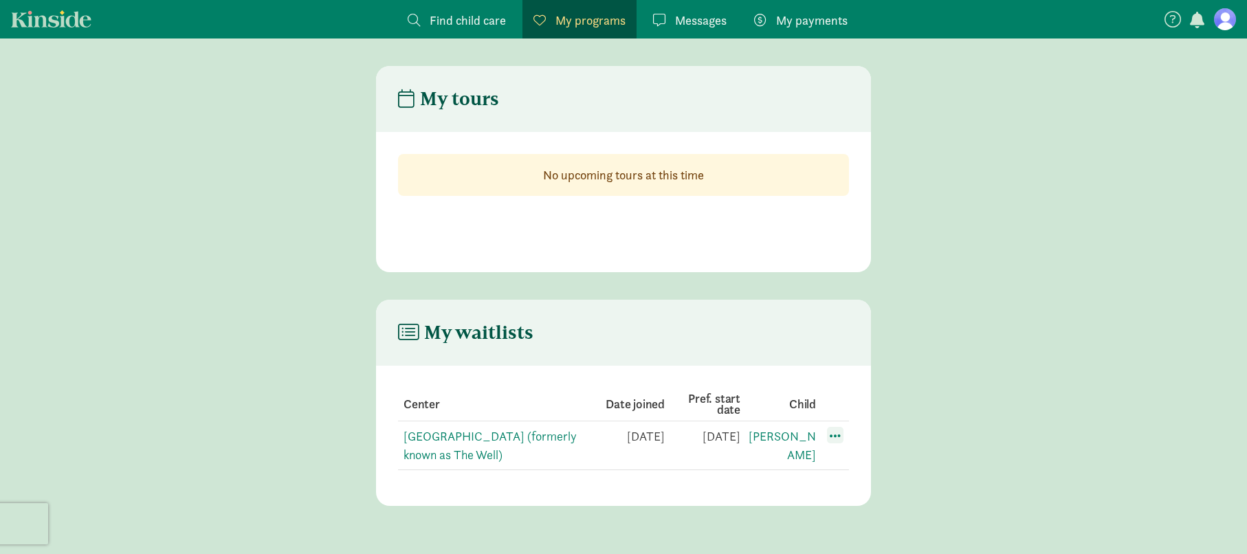
click at [843, 441] on span at bounding box center [835, 435] width 17 height 17
click at [926, 395] on main "My waitlists Center Date joined Pref. start date Child Wildflowers Learning Cen…" at bounding box center [623, 403] width 1247 height 206
click at [498, 435] on link "[GEOGRAPHIC_DATA] (formerly known as The Well)" at bounding box center [490, 445] width 173 height 34
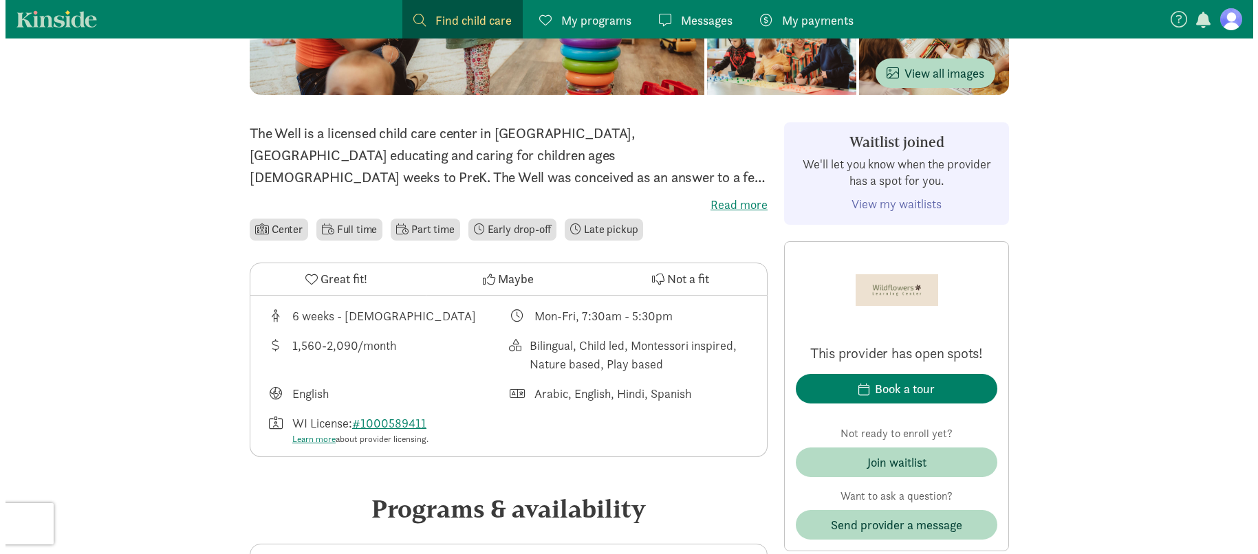
scroll to position [287, 0]
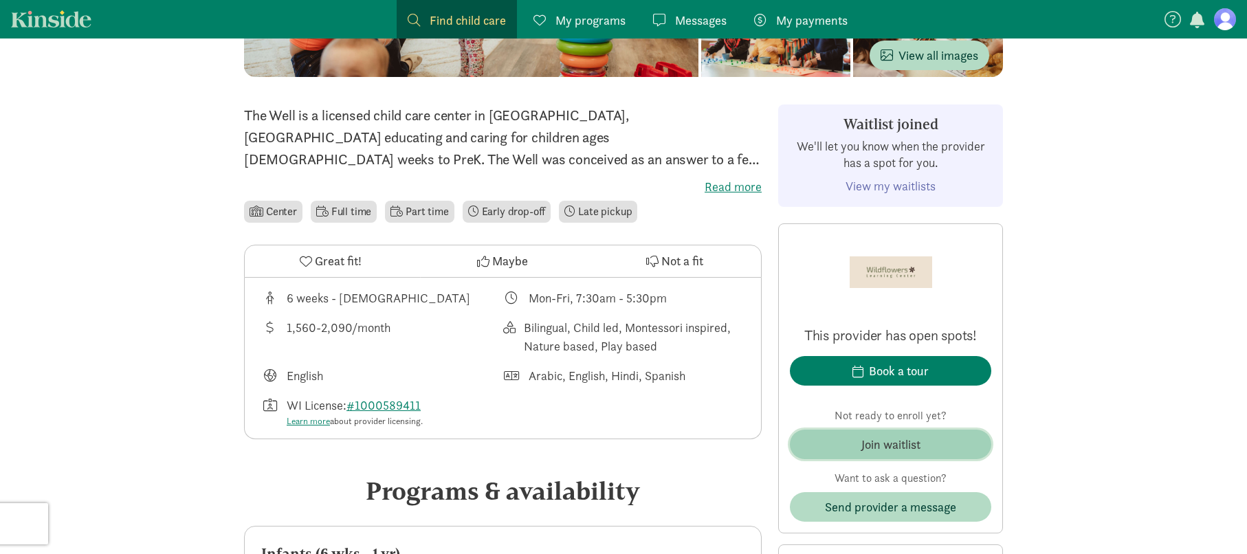
click at [872, 448] on div "Join waitlist" at bounding box center [890, 444] width 59 height 19
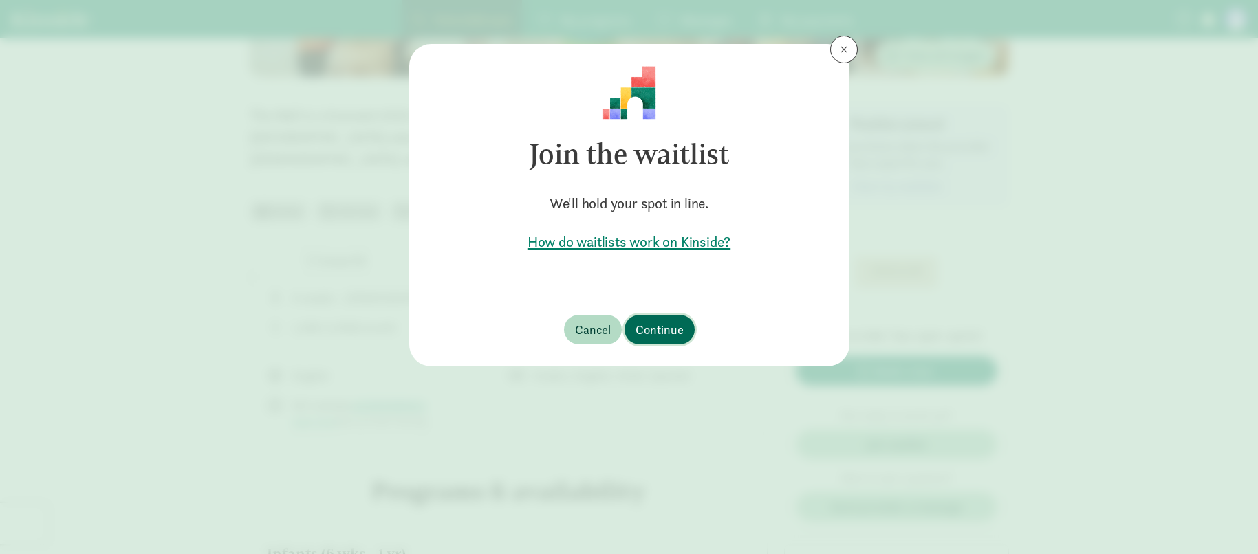
click at [668, 333] on span "Continue" at bounding box center [659, 329] width 48 height 19
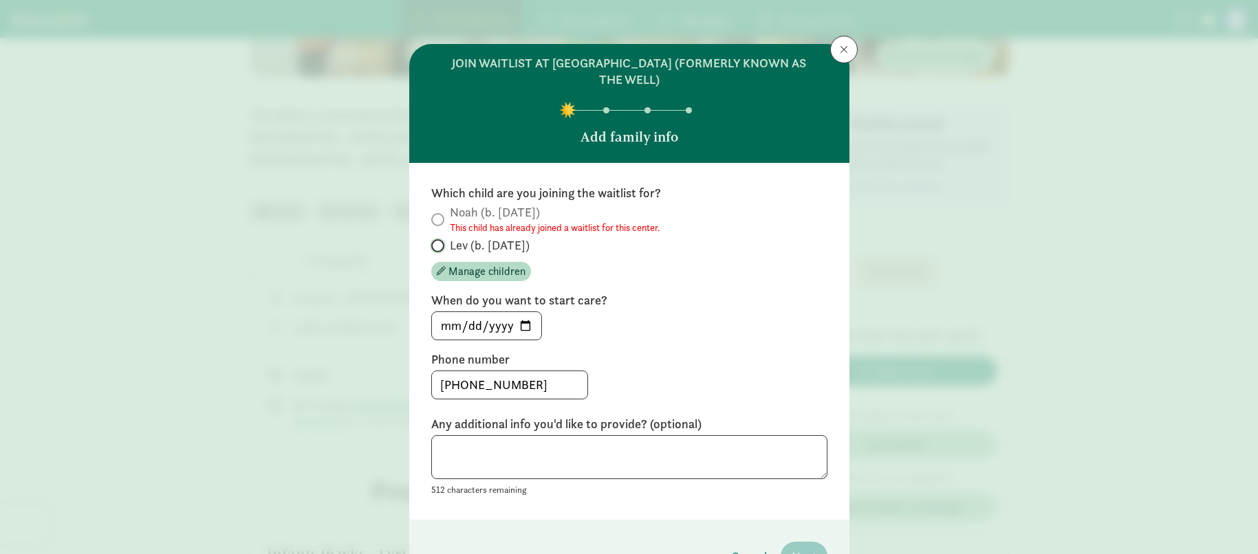
click at [434, 243] on input "Lev (b. [DATE])" at bounding box center [435, 245] width 9 height 9
radio input "true"
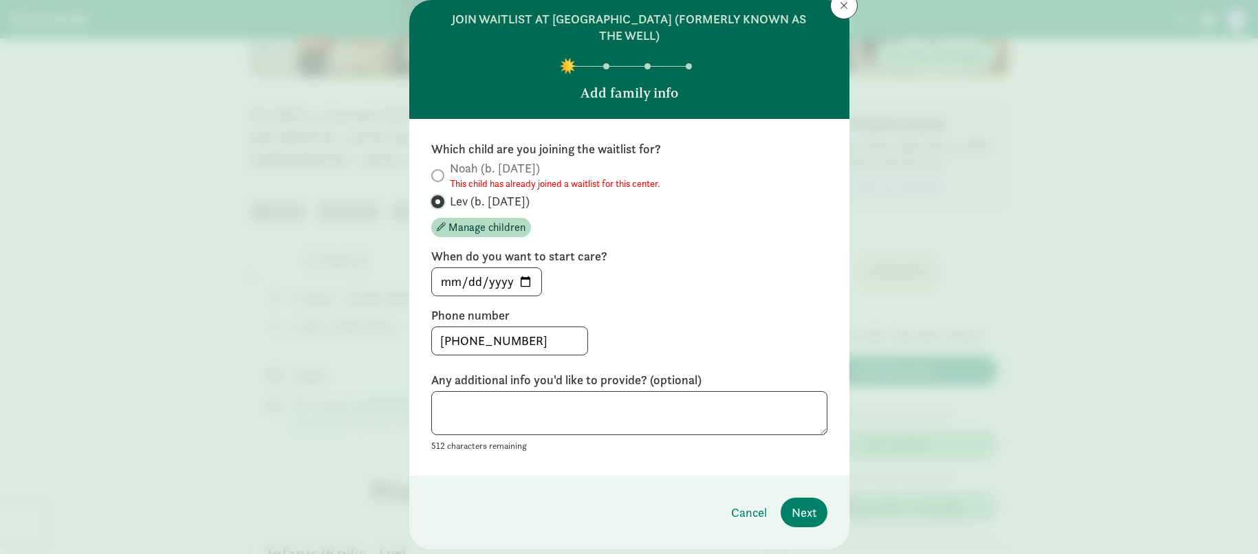
scroll to position [49, 0]
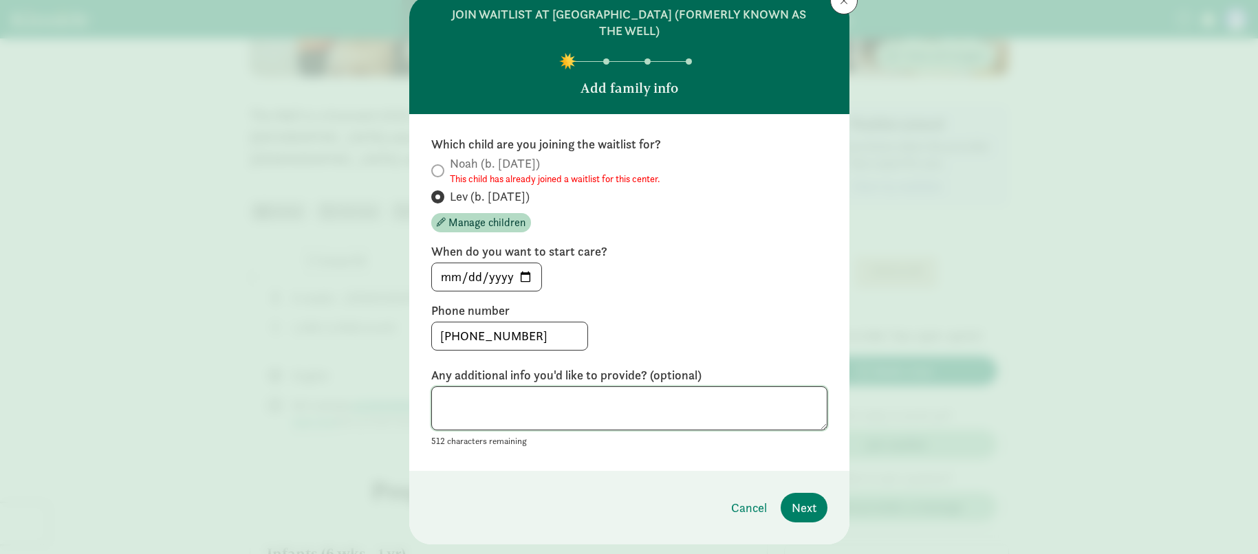
click at [621, 408] on textarea at bounding box center [629, 408] width 396 height 45
paste textarea "My husband and I are moving to [GEOGRAPHIC_DATA] around June next year. Wildflo…"
type textarea "My husband and I are moving to [GEOGRAPHIC_DATA] around June next year. Wildflo…"
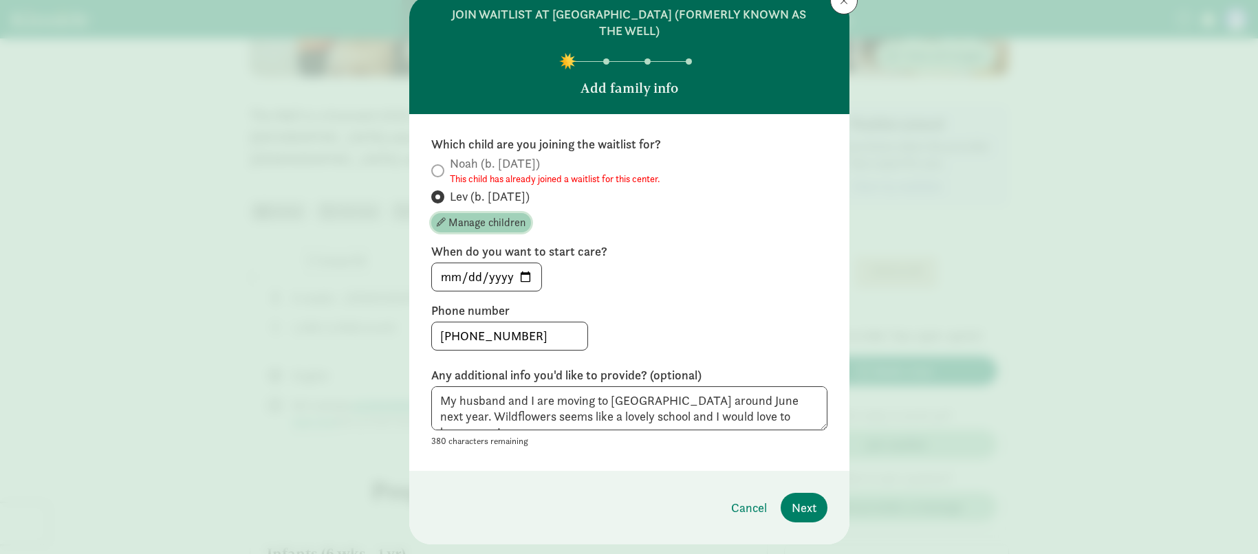
click at [494, 226] on span "Manage children" at bounding box center [486, 223] width 77 height 17
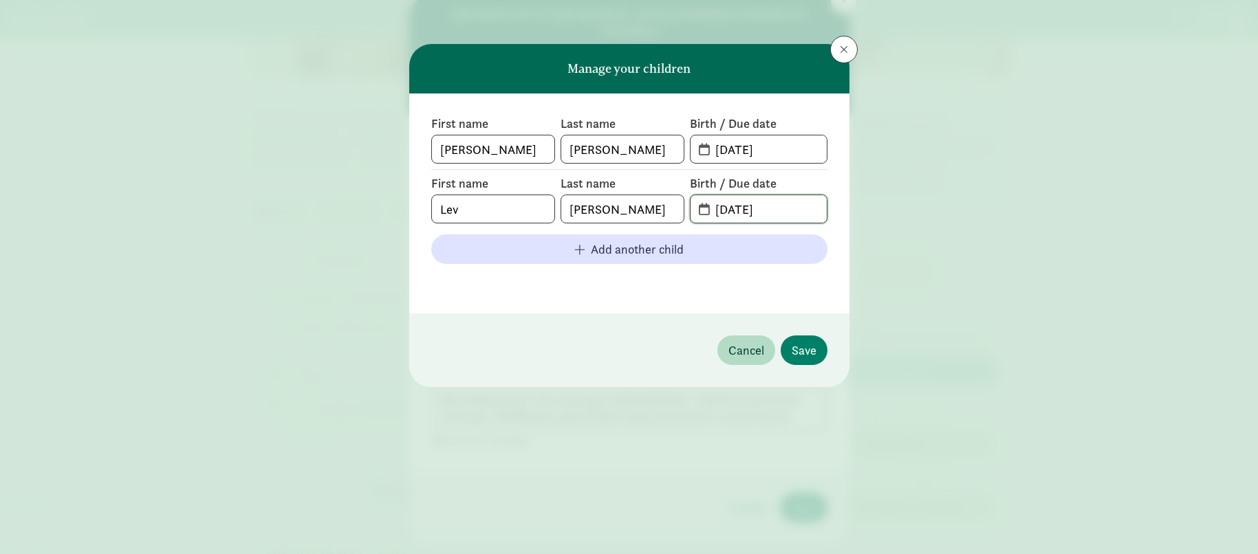
drag, startPoint x: 795, startPoint y: 208, endPoint x: 668, endPoint y: 204, distance: 127.3
click at [668, 204] on div "First name [PERSON_NAME] Last name [PERSON_NAME] Birth / Due date [DATE]" at bounding box center [629, 199] width 396 height 48
click at [791, 153] on input "[DATE]" at bounding box center [766, 149] width 119 height 28
drag, startPoint x: 791, startPoint y: 153, endPoint x: 682, endPoint y: 144, distance: 109.0
click at [682, 144] on div "First name [PERSON_NAME] Last name [PERSON_NAME] Birth / Due date [DATE]" at bounding box center [629, 140] width 396 height 48
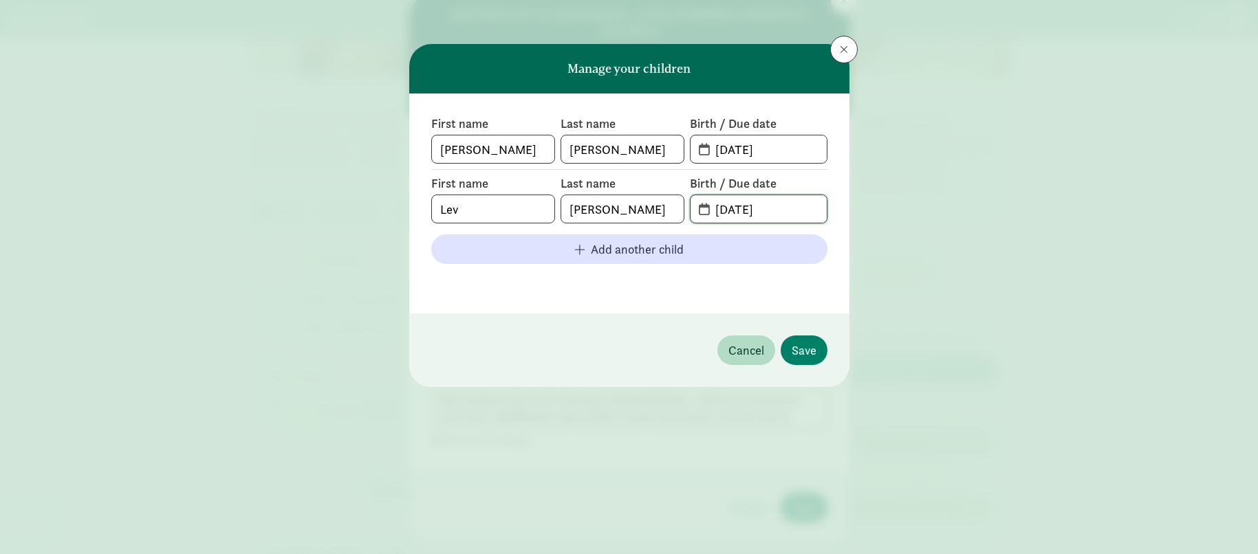
drag, startPoint x: 780, startPoint y: 208, endPoint x: 674, endPoint y: 208, distance: 106.6
click at [674, 208] on div "First name [PERSON_NAME] Last name [PERSON_NAME] Birth / Due date [DATE]" at bounding box center [629, 199] width 396 height 48
drag, startPoint x: 799, startPoint y: 151, endPoint x: 690, endPoint y: 149, distance: 109.3
click at [690, 149] on span "[DATE]" at bounding box center [757, 149] width 135 height 28
paste input "[DATE]"
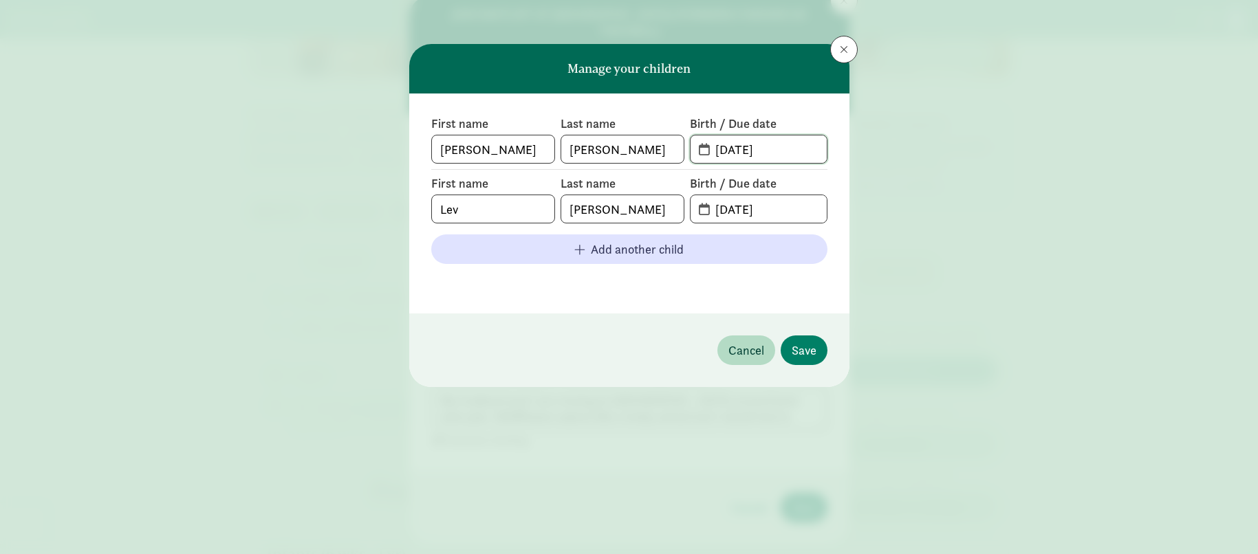
click at [769, 150] on input "[DATE]" at bounding box center [766, 149] width 119 height 28
drag, startPoint x: 749, startPoint y: 148, endPoint x: 700, endPoint y: 148, distance: 49.5
click at [700, 148] on span "[DATE]" at bounding box center [757, 149] width 135 height 28
click at [769, 148] on input "[DATE]" at bounding box center [766, 149] width 119 height 28
drag, startPoint x: 778, startPoint y: 149, endPoint x: 769, endPoint y: 149, distance: 9.6
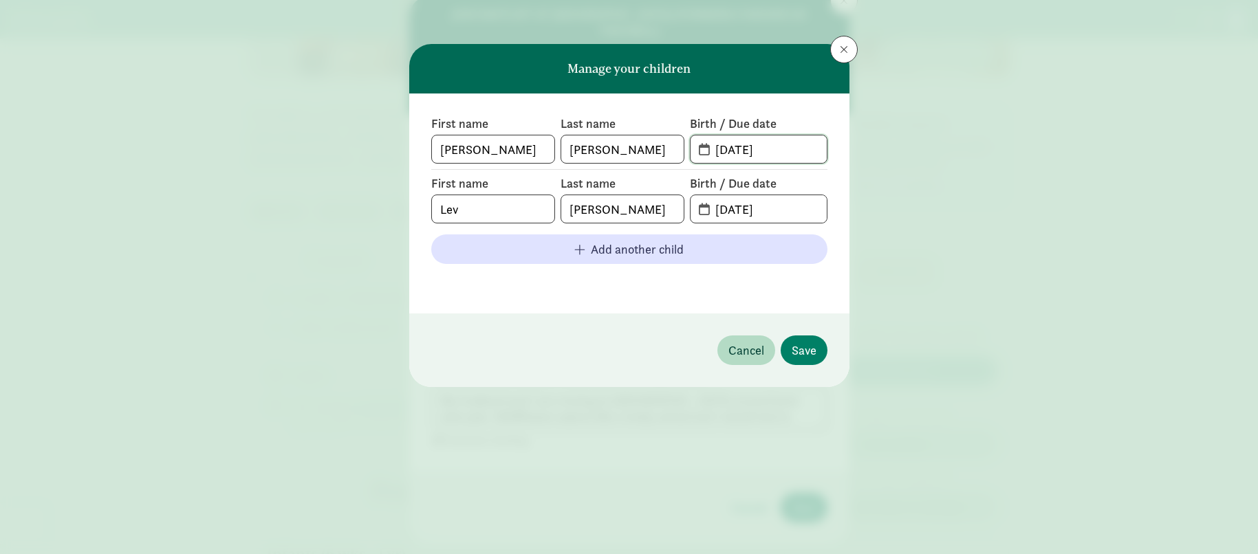
click at [769, 149] on input "[DATE]" at bounding box center [766, 149] width 119 height 28
drag, startPoint x: 762, startPoint y: 151, endPoint x: 707, endPoint y: 148, distance: 55.1
click at [707, 148] on input "[DATE]" at bounding box center [766, 149] width 119 height 28
drag, startPoint x: 789, startPoint y: 209, endPoint x: 776, endPoint y: 210, distance: 13.1
click at [776, 210] on input "[DATE]" at bounding box center [766, 209] width 119 height 28
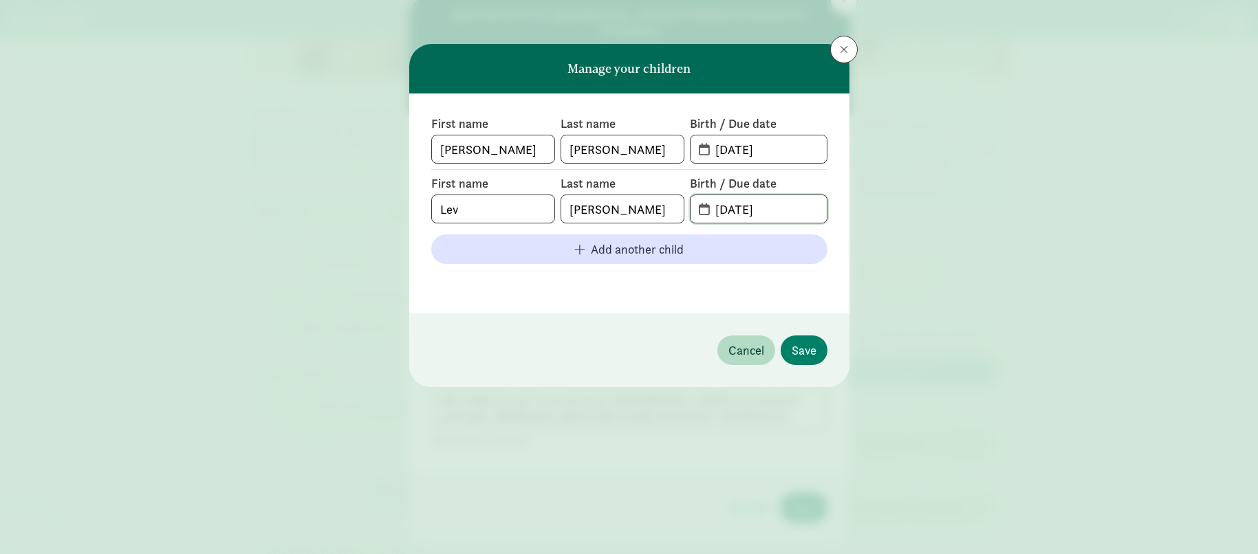
drag, startPoint x: 734, startPoint y: 206, endPoint x: 798, endPoint y: 193, distance: 65.3
click at [799, 206] on input "[DATE]" at bounding box center [766, 209] width 119 height 28
drag, startPoint x: 724, startPoint y: 145, endPoint x: 685, endPoint y: 149, distance: 38.7
click at [676, 144] on div "First name [PERSON_NAME] Last name [PERSON_NAME] Birth / Due date [DATE]" at bounding box center [629, 140] width 396 height 48
paste input "[DATE]"
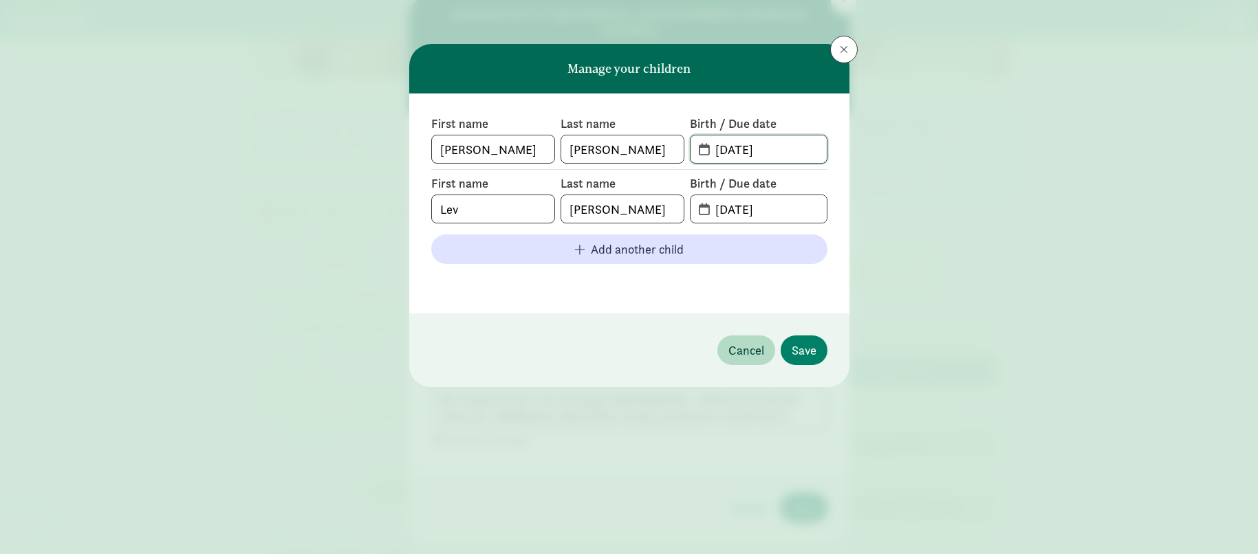
type input "[DATE]"
drag, startPoint x: 785, startPoint y: 205, endPoint x: 712, endPoint y: 207, distance: 73.6
click at [712, 207] on input "[DATE]" at bounding box center [766, 209] width 119 height 28
type input "[DATE]"
click at [804, 352] on span "Save" at bounding box center [803, 350] width 25 height 19
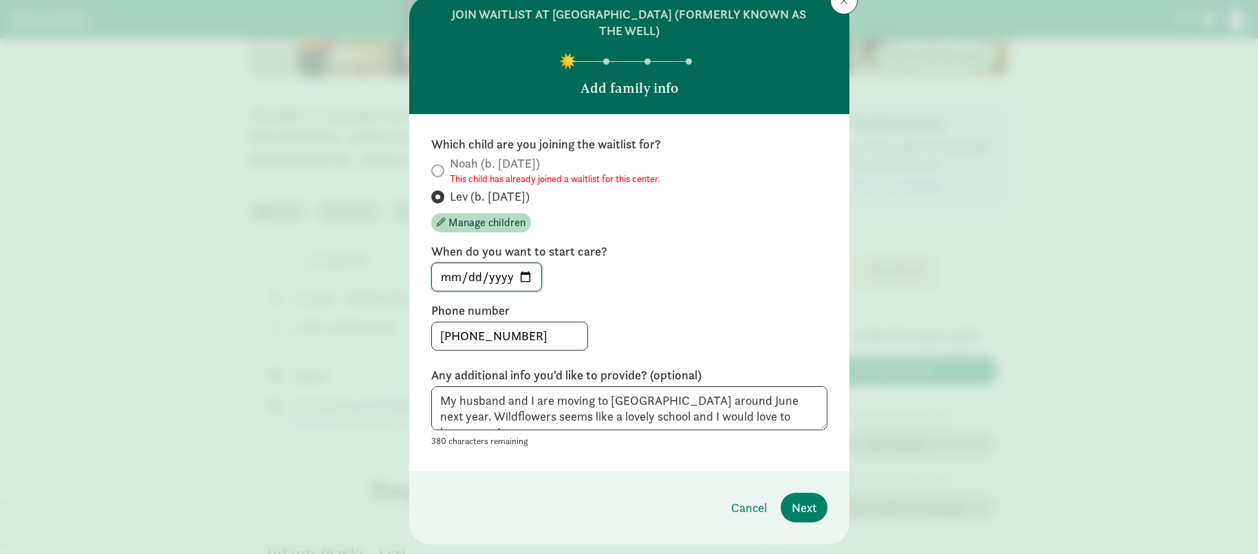
click at [520, 276] on input "[DATE]" at bounding box center [486, 277] width 109 height 28
type input "[DATE]"
click at [712, 293] on div "Which child are you joining the waitlist for? [PERSON_NAME] (b. [DATE]) This ch…" at bounding box center [629, 292] width 396 height 313
click at [754, 416] on textarea "My husband and I are moving to [GEOGRAPHIC_DATA] around June next year. Wildflo…" at bounding box center [629, 408] width 396 height 45
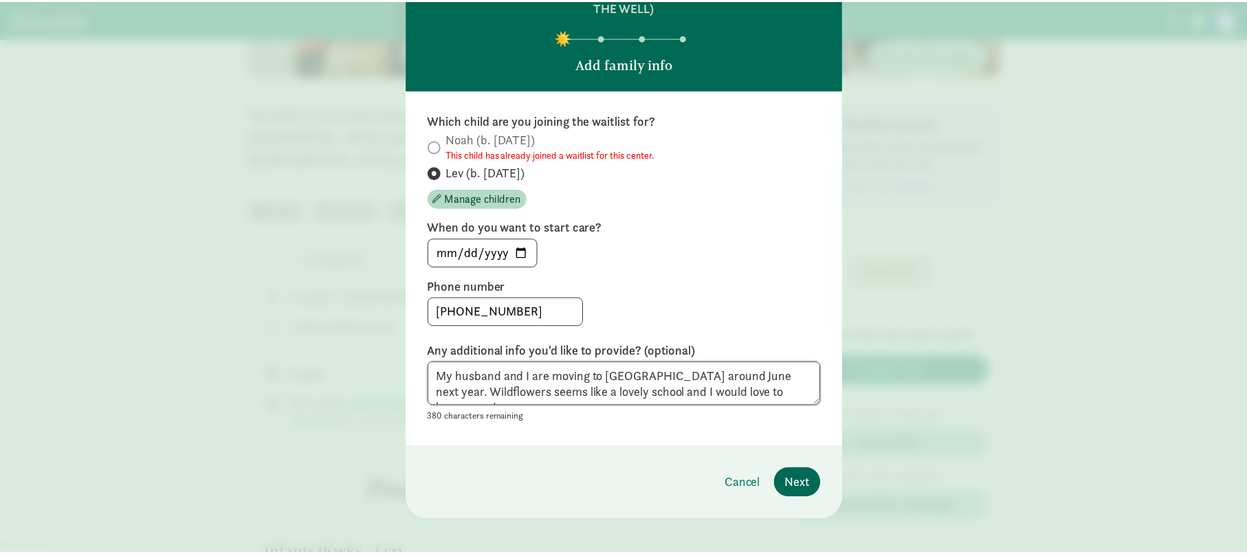
scroll to position [83, 0]
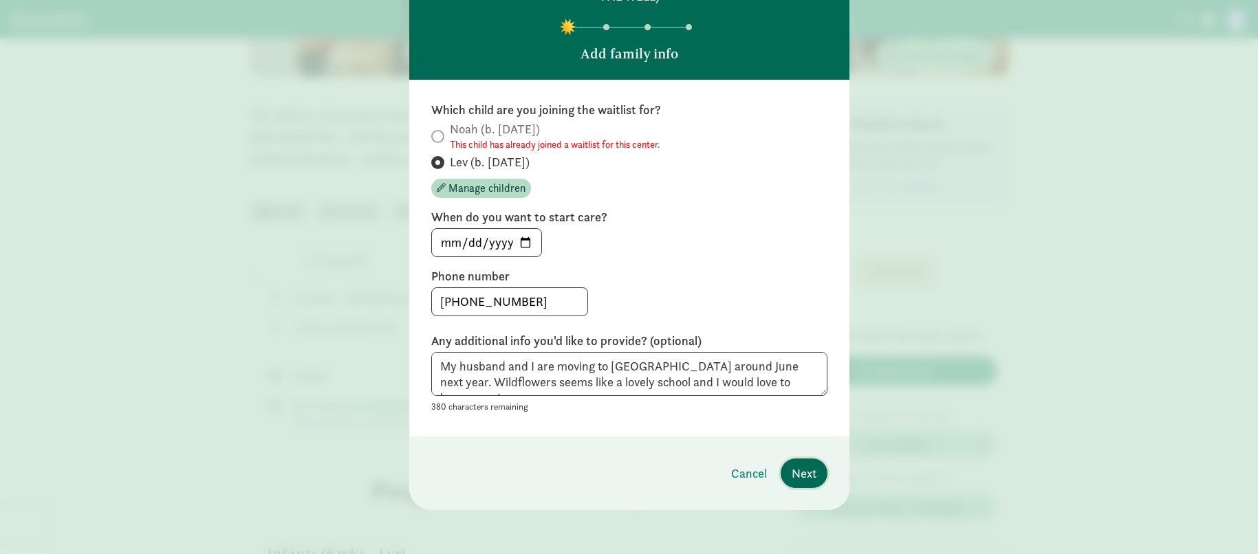
click at [802, 473] on span "Next" at bounding box center [803, 473] width 25 height 19
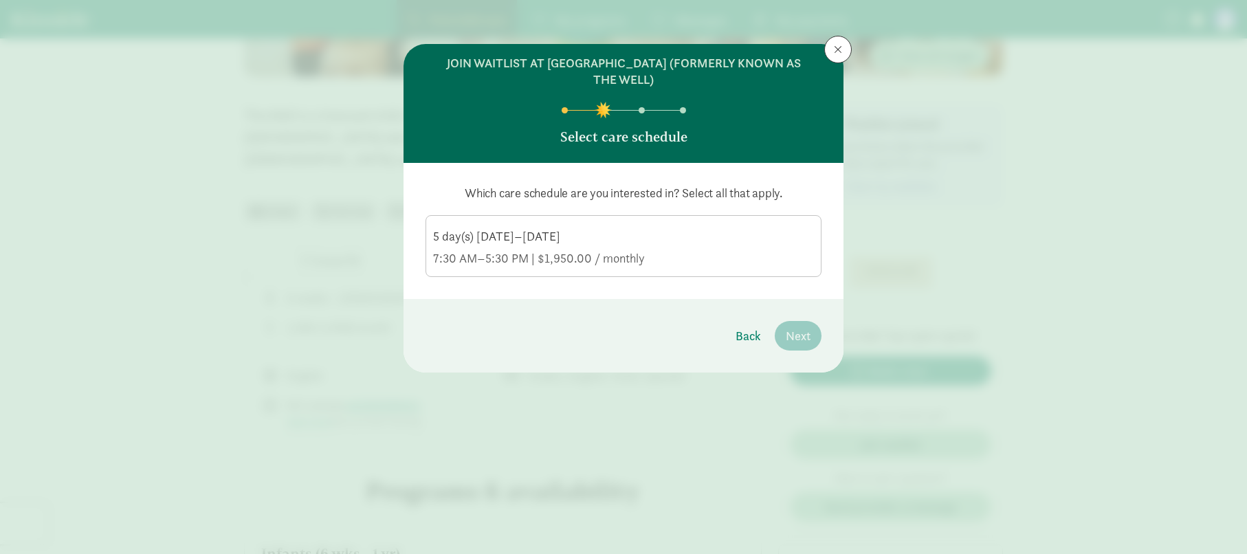
scroll to position [0, 0]
click at [604, 261] on div "7:30 AM–5:30 PM | $1,950.00 / monthly" at bounding box center [623, 258] width 381 height 17
click at [0, 0] on input "5 day(s) [DATE]–[DATE] 7:30 AM–5:30 PM | $1,950.00 / monthly" at bounding box center [0, 0] width 0 height 0
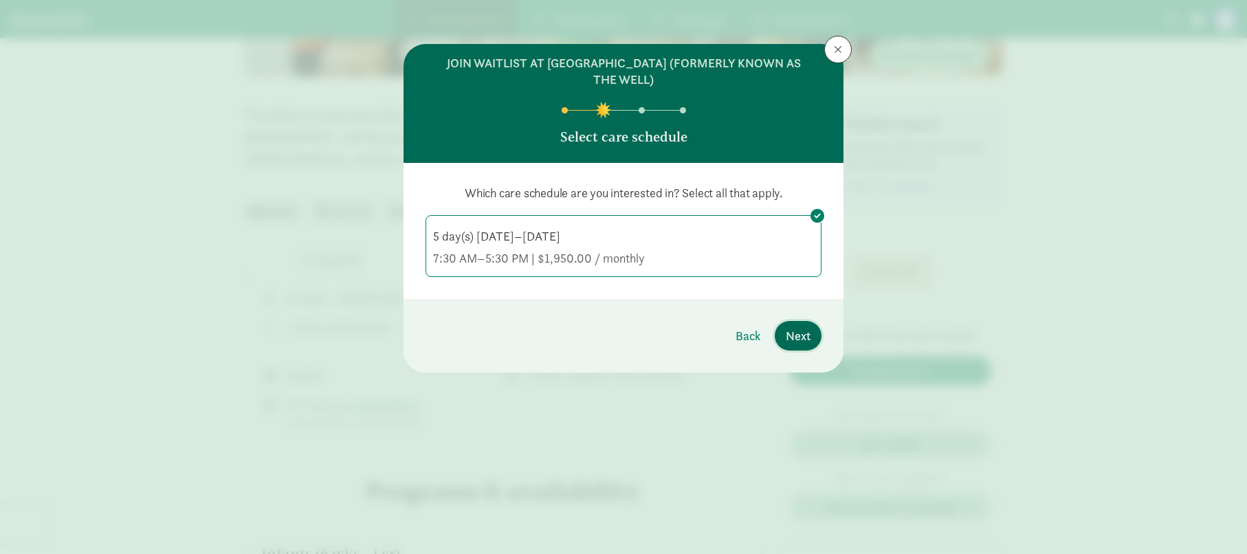
click at [796, 335] on span "Next" at bounding box center [798, 336] width 25 height 19
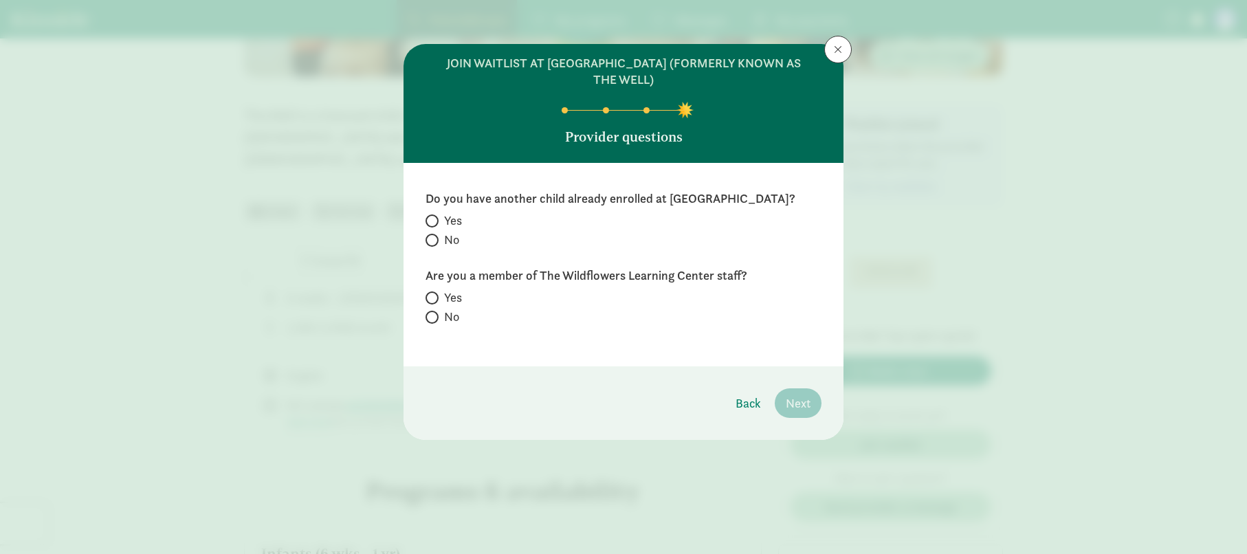
click at [435, 247] on span at bounding box center [432, 240] width 13 height 13
click at [435, 245] on input "No" at bounding box center [430, 240] width 9 height 9
radio input "true"
click at [432, 322] on input "No" at bounding box center [430, 317] width 9 height 9
radio input "true"
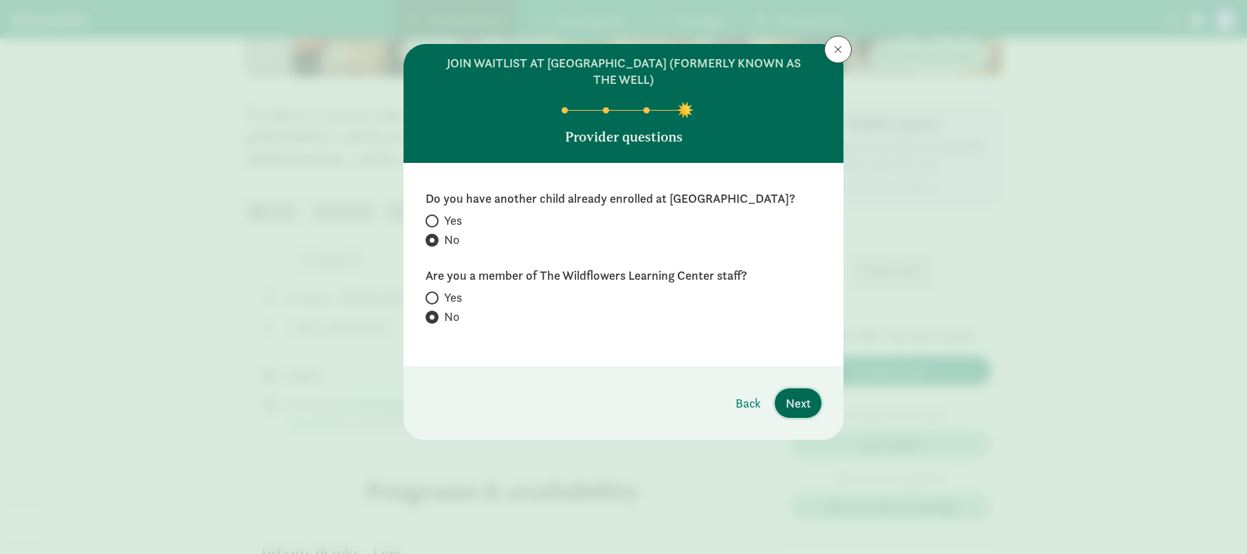
click at [809, 413] on span "Next" at bounding box center [798, 403] width 25 height 19
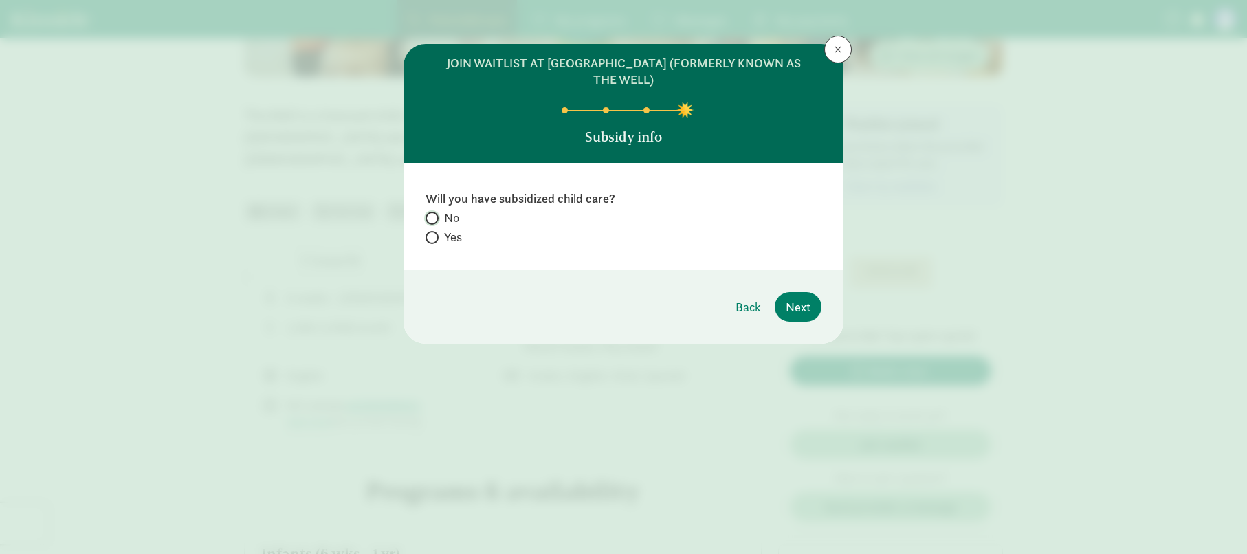
click at [432, 217] on input "No" at bounding box center [430, 218] width 9 height 9
radio input "true"
click at [803, 312] on span "Next" at bounding box center [798, 307] width 25 height 19
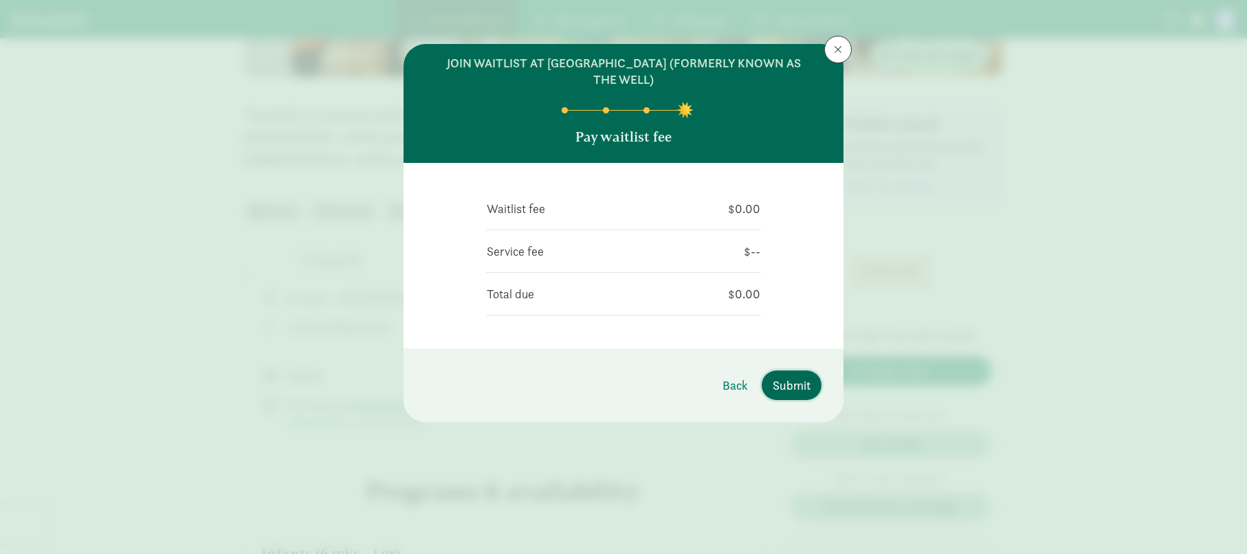
click at [782, 379] on span "Submit" at bounding box center [792, 385] width 38 height 19
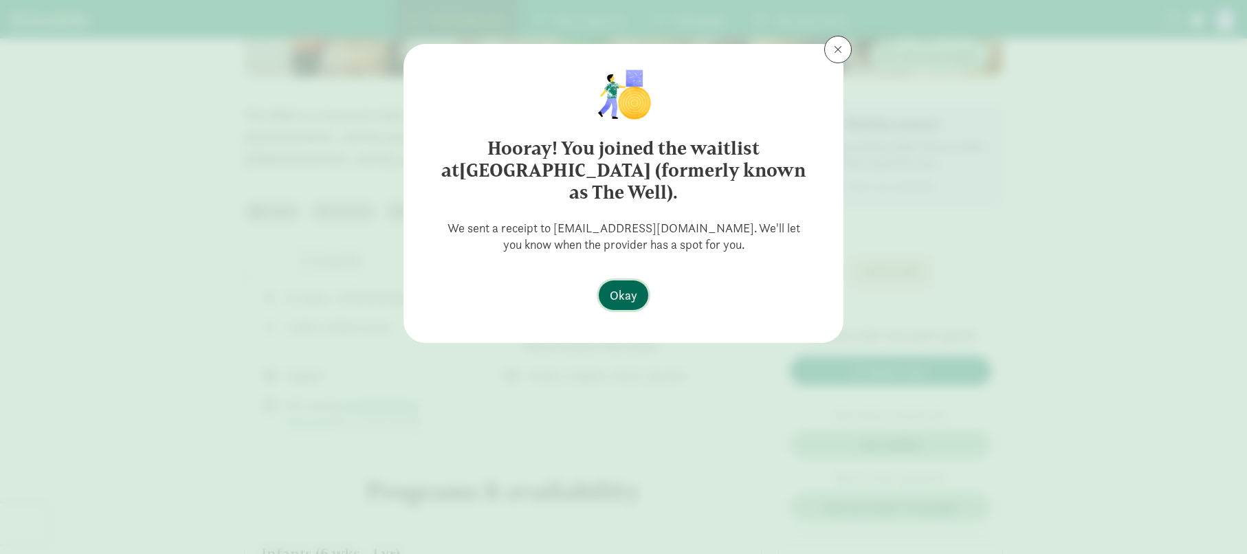
click at [639, 294] on button "Okay" at bounding box center [624, 296] width 50 height 30
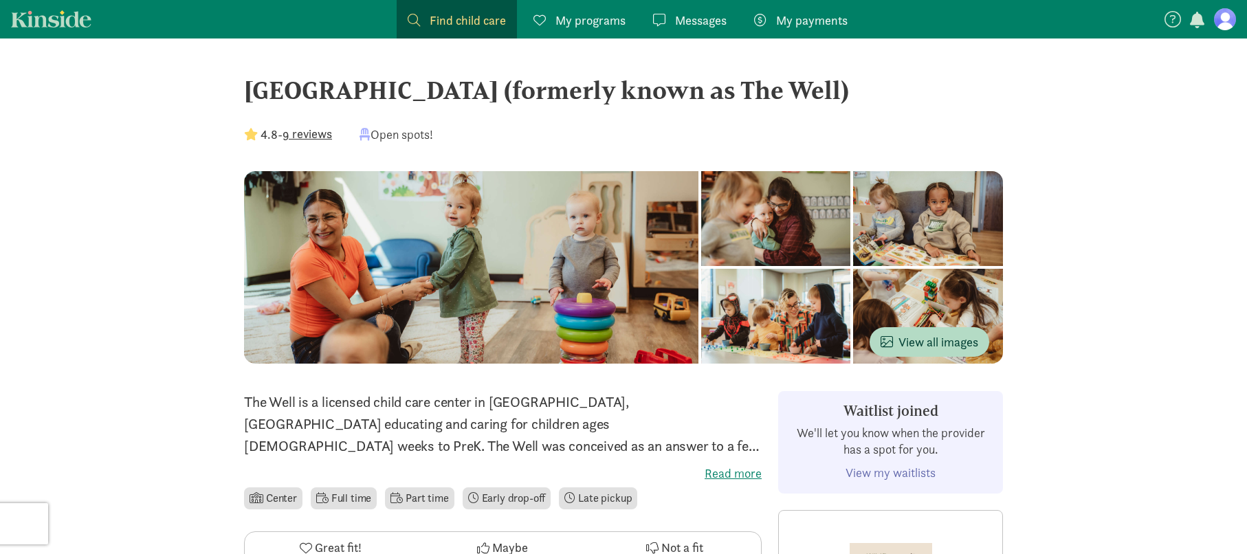
click at [1218, 14] on figure at bounding box center [1225, 19] width 22 height 22
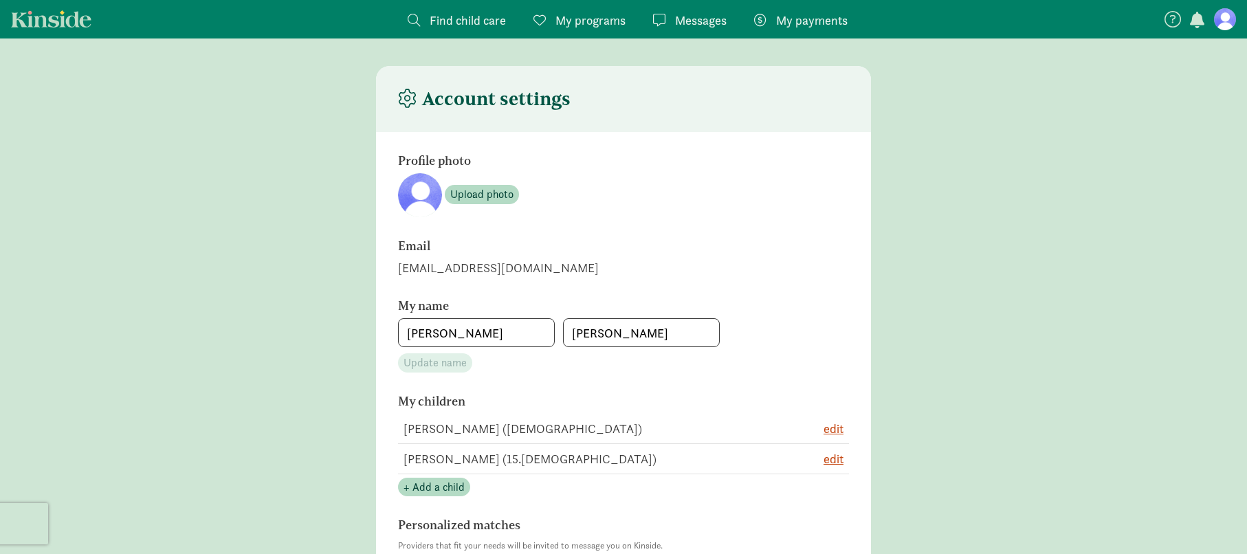
click at [1225, 20] on figure at bounding box center [1225, 19] width 22 height 22
click at [481, 195] on span "Upload photo" at bounding box center [481, 194] width 63 height 17
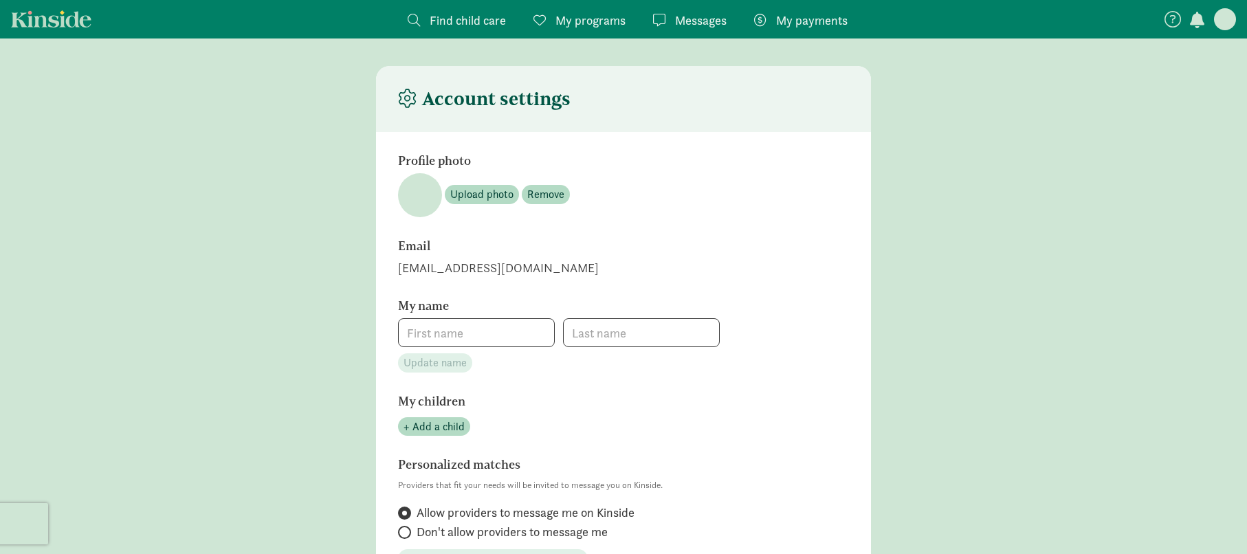
type input "[PERSON_NAME]"
type input "[PHONE_NUMBER]"
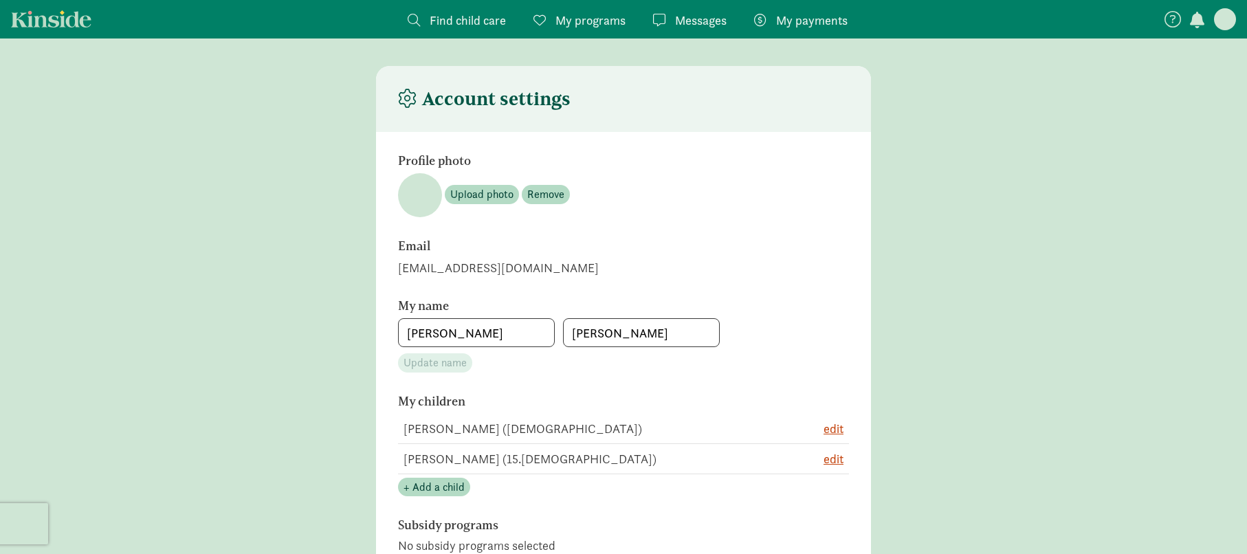
click at [426, 201] on figure at bounding box center [420, 195] width 44 height 44
click at [553, 197] on span "Remove" at bounding box center [545, 194] width 37 height 17
click at [1175, 21] on icon at bounding box center [1173, 19] width 17 height 17
click at [458, 21] on span "Find child care" at bounding box center [468, 20] width 76 height 19
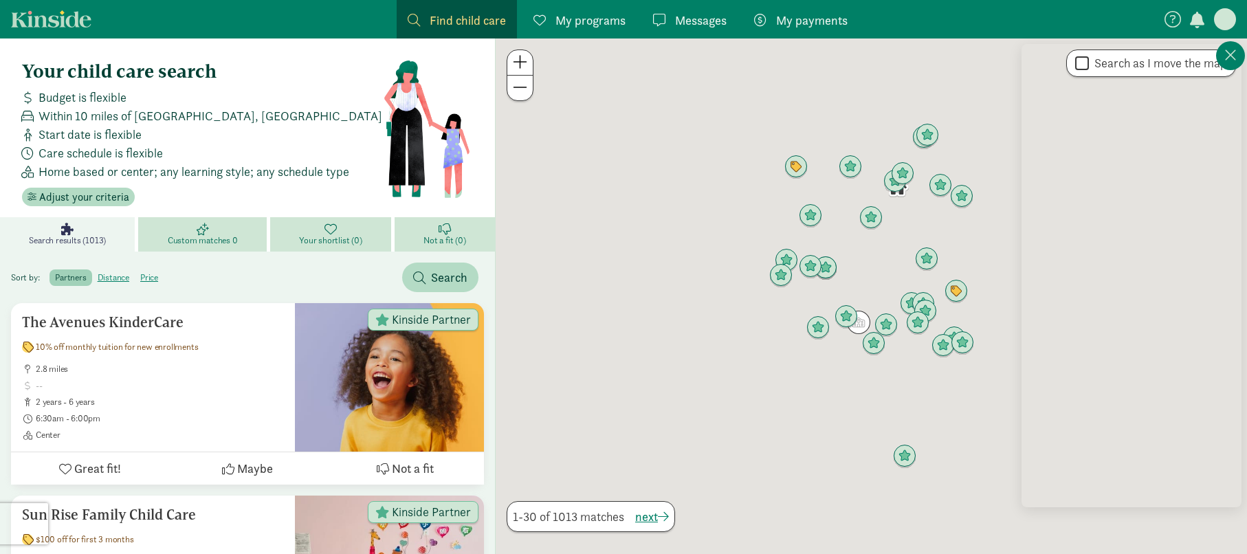
click at [573, 25] on span "My programs" at bounding box center [591, 20] width 70 height 19
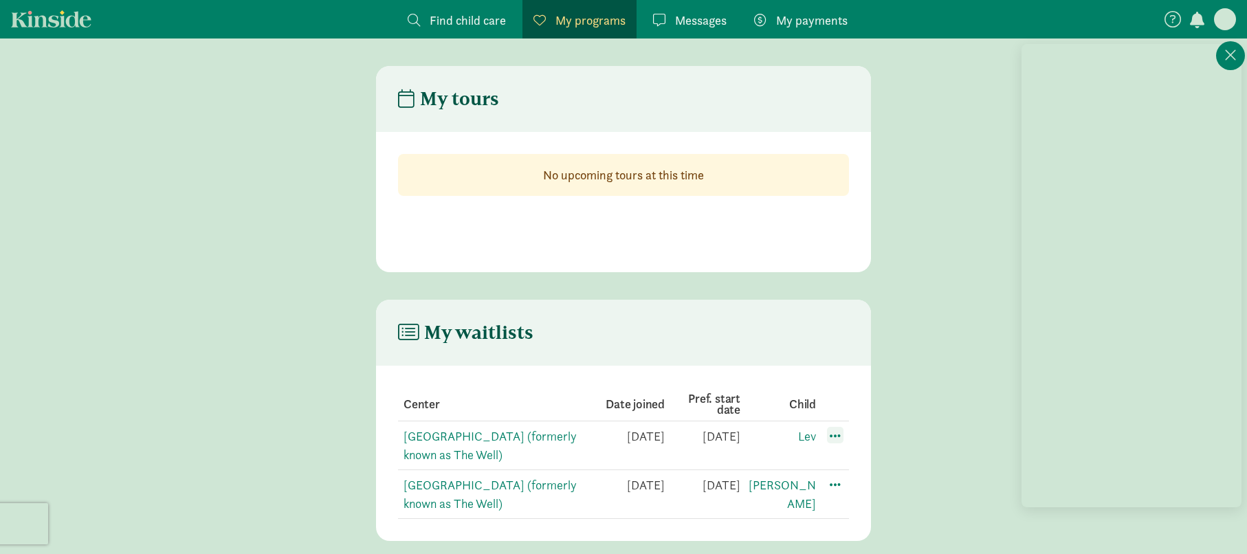
click at [839, 435] on span at bounding box center [835, 435] width 17 height 17
click at [848, 461] on div "Edit preferences" at bounding box center [884, 466] width 124 height 30
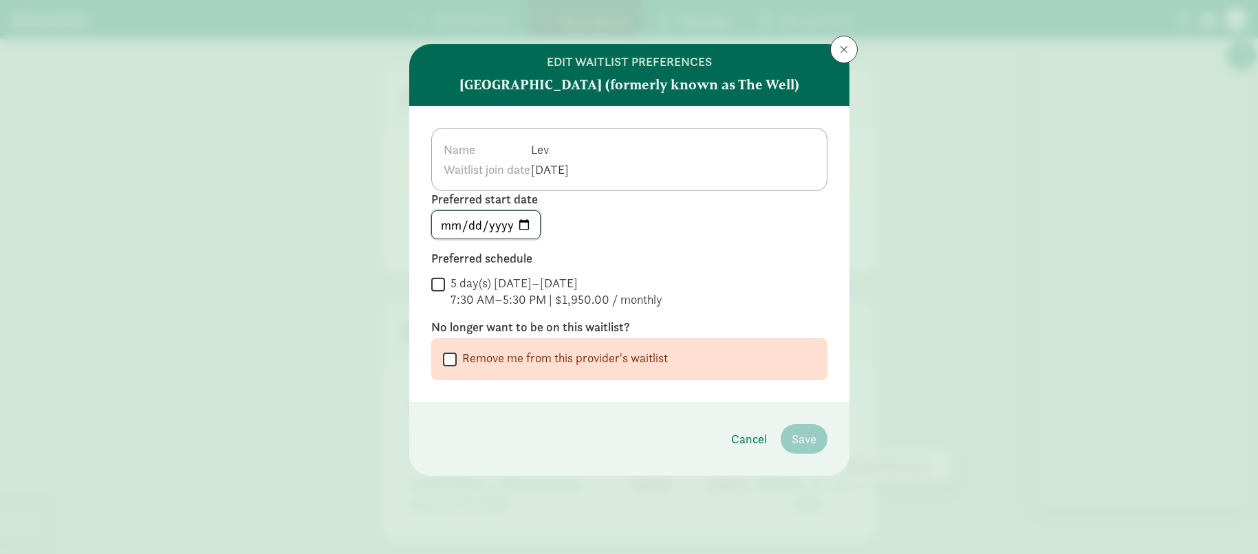
click at [527, 223] on input "2026-05-31" at bounding box center [486, 225] width 108 height 28
type input "[DATE]"
click at [728, 254] on label "Preferred schedule" at bounding box center [629, 258] width 396 height 17
click at [435, 285] on input "5 day(s) [DATE]–[DATE] 7:30 AM–5:30 PM | $1,950.00 / monthly" at bounding box center [438, 284] width 14 height 19
checkbox input "true"
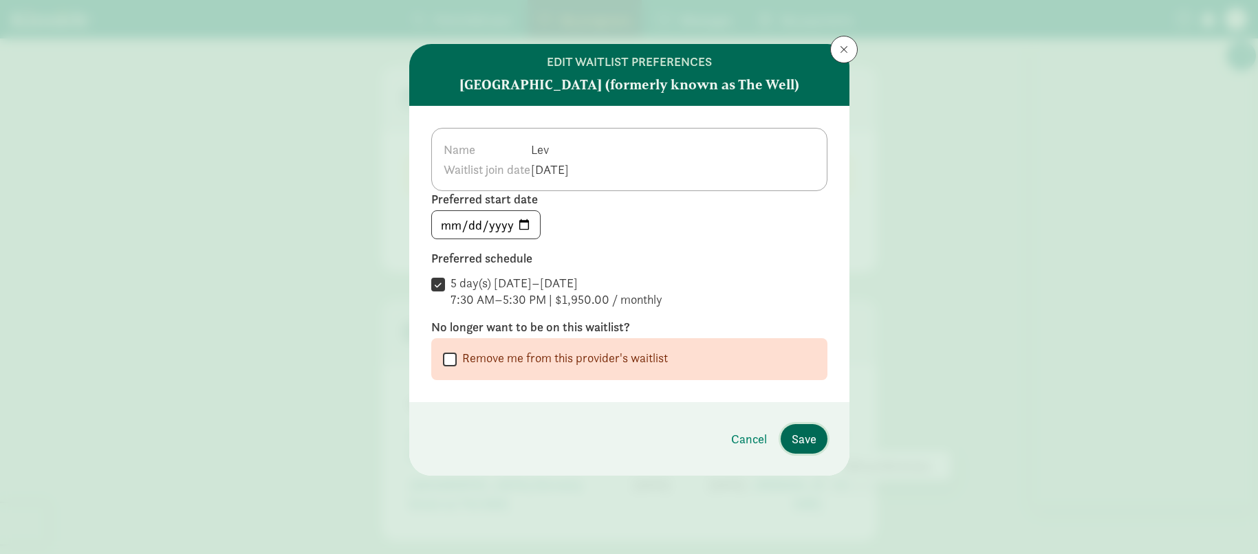
click at [820, 443] on button "Save" at bounding box center [803, 439] width 47 height 30
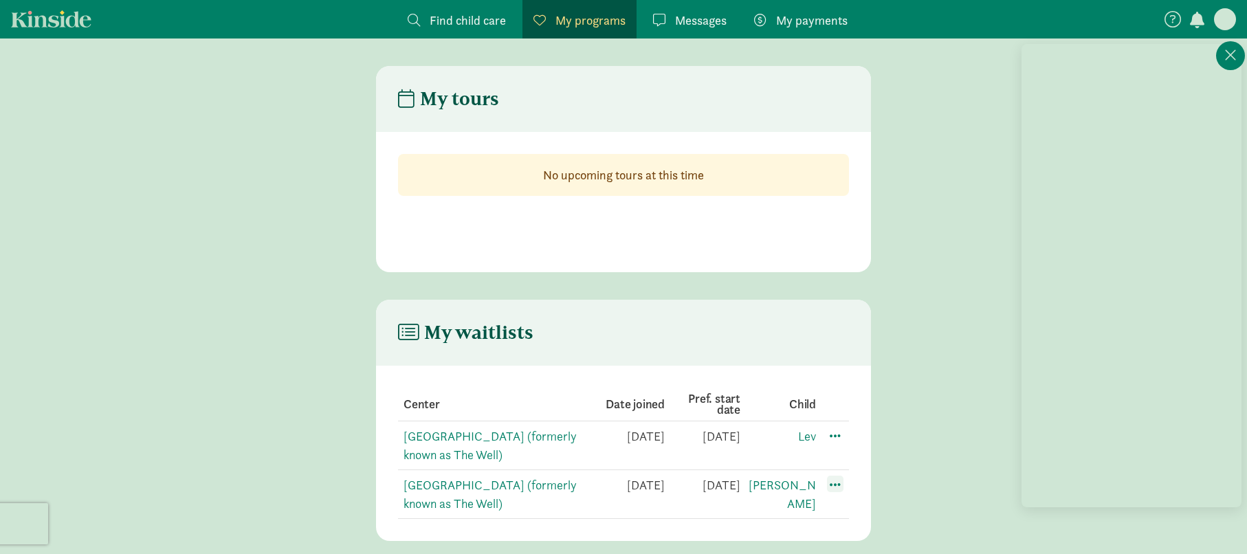
click at [828, 483] on span at bounding box center [835, 484] width 17 height 17
click at [858, 505] on div "Edit preferences" at bounding box center [884, 515] width 124 height 30
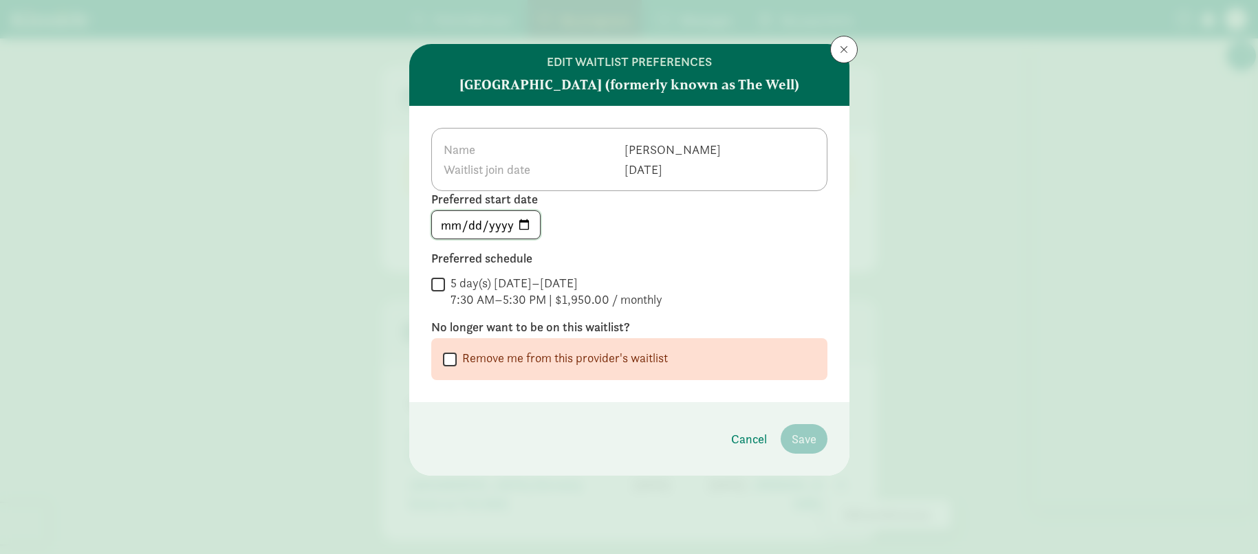
click at [523, 227] on input "2026-05-31" at bounding box center [486, 225] width 108 height 28
type input "[DATE]"
click at [700, 252] on label "Preferred schedule" at bounding box center [629, 258] width 396 height 17
click at [447, 285] on label "5 day(s) [DATE]–[DATE] 7:30 AM–5:30 PM | $1,950.00 / monthly" at bounding box center [553, 291] width 217 height 33
click at [445, 285] on input "5 day(s) [DATE]–[DATE] 7:30 AM–5:30 PM | $1,950.00 / monthly" at bounding box center [438, 284] width 14 height 19
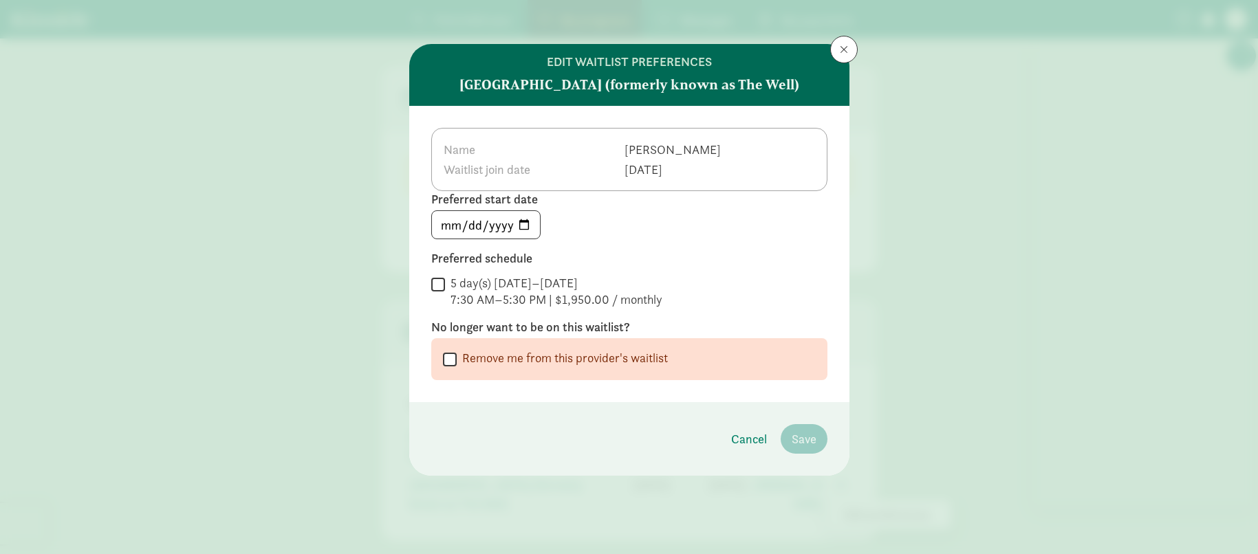
checkbox input "true"
click at [804, 436] on span "Save" at bounding box center [803, 439] width 25 height 19
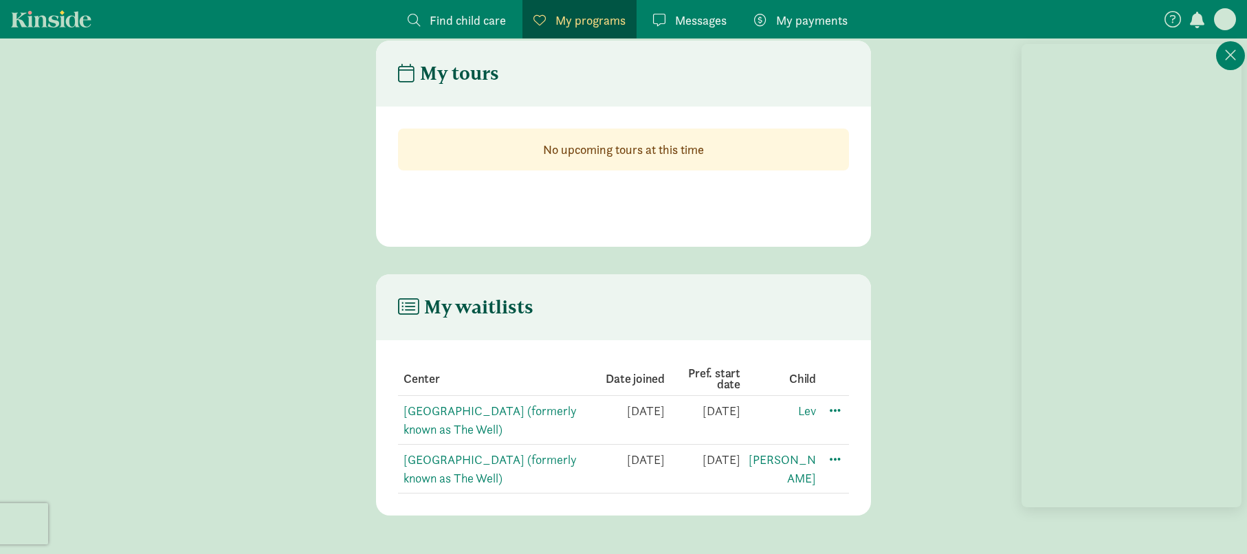
scroll to position [28, 0]
